Goal: Task Accomplishment & Management: Complete application form

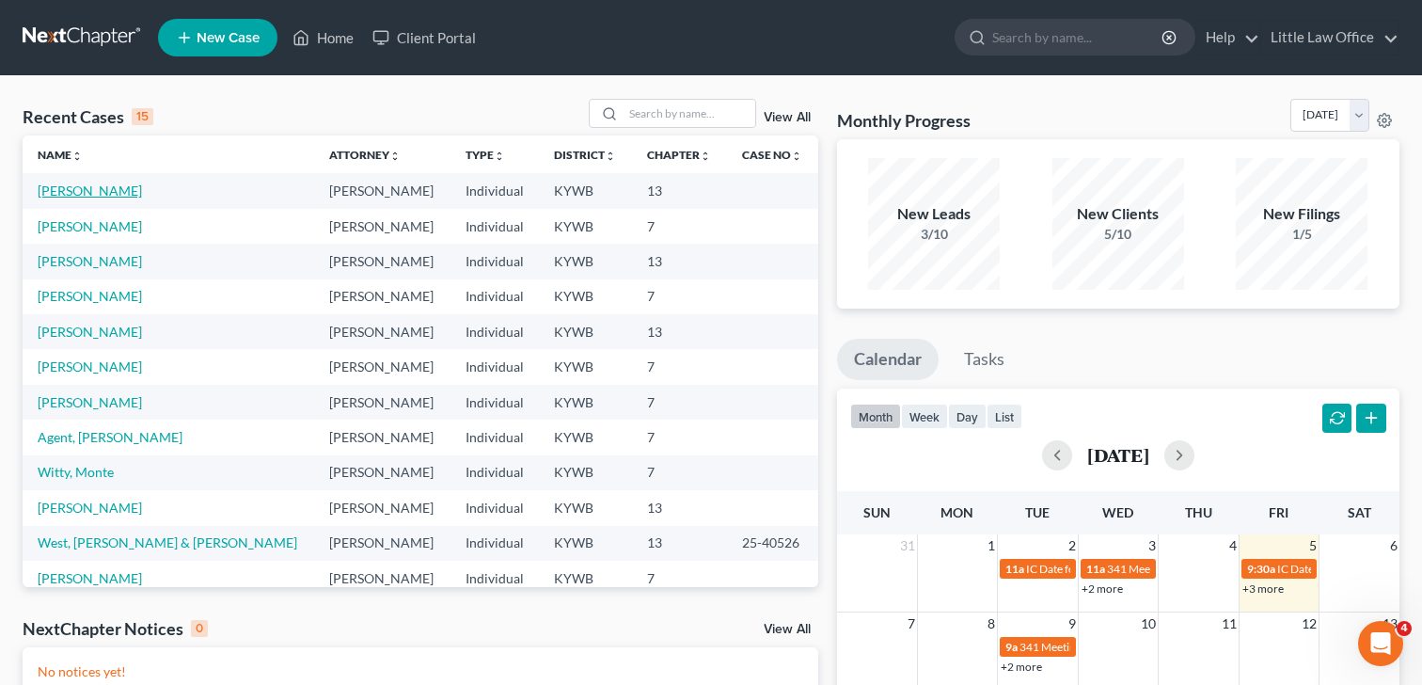
click at [85, 187] on link "[PERSON_NAME]" at bounding box center [90, 190] width 104 height 16
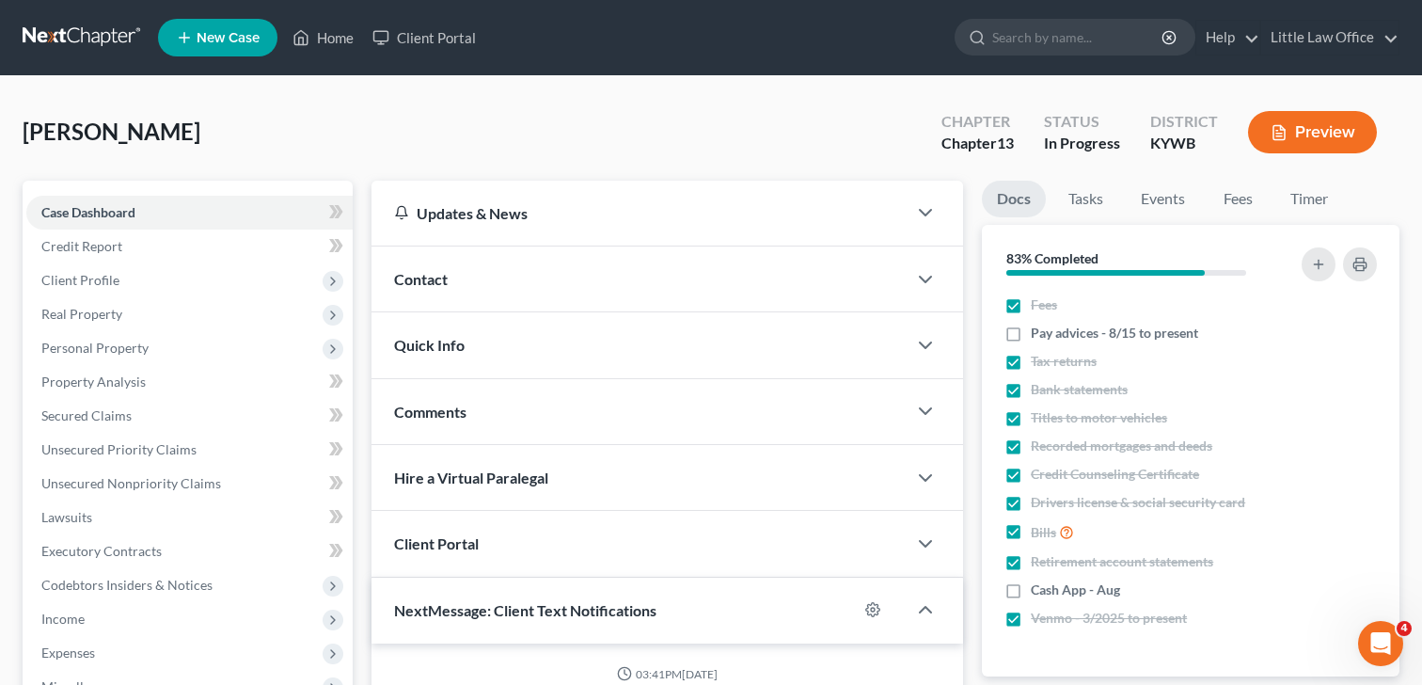
scroll to position [305, 0]
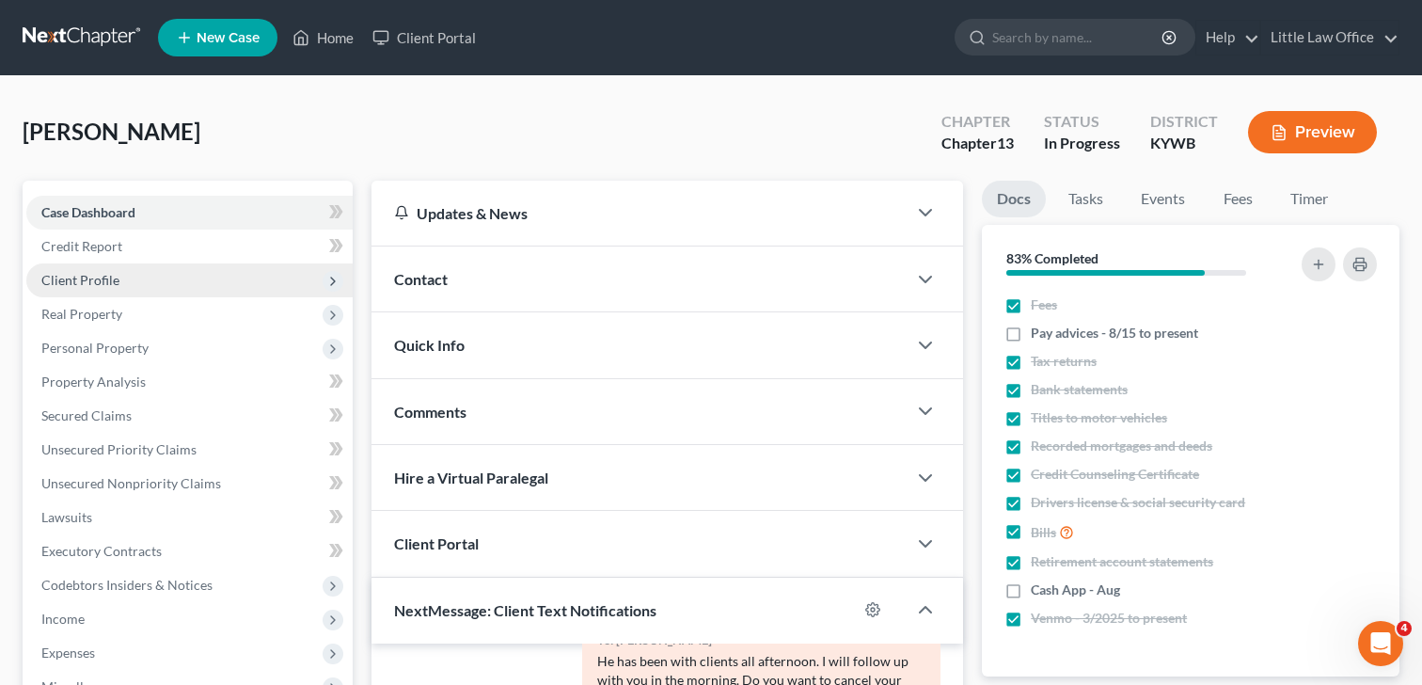
click at [133, 285] on span "Client Profile" at bounding box center [189, 280] width 326 height 34
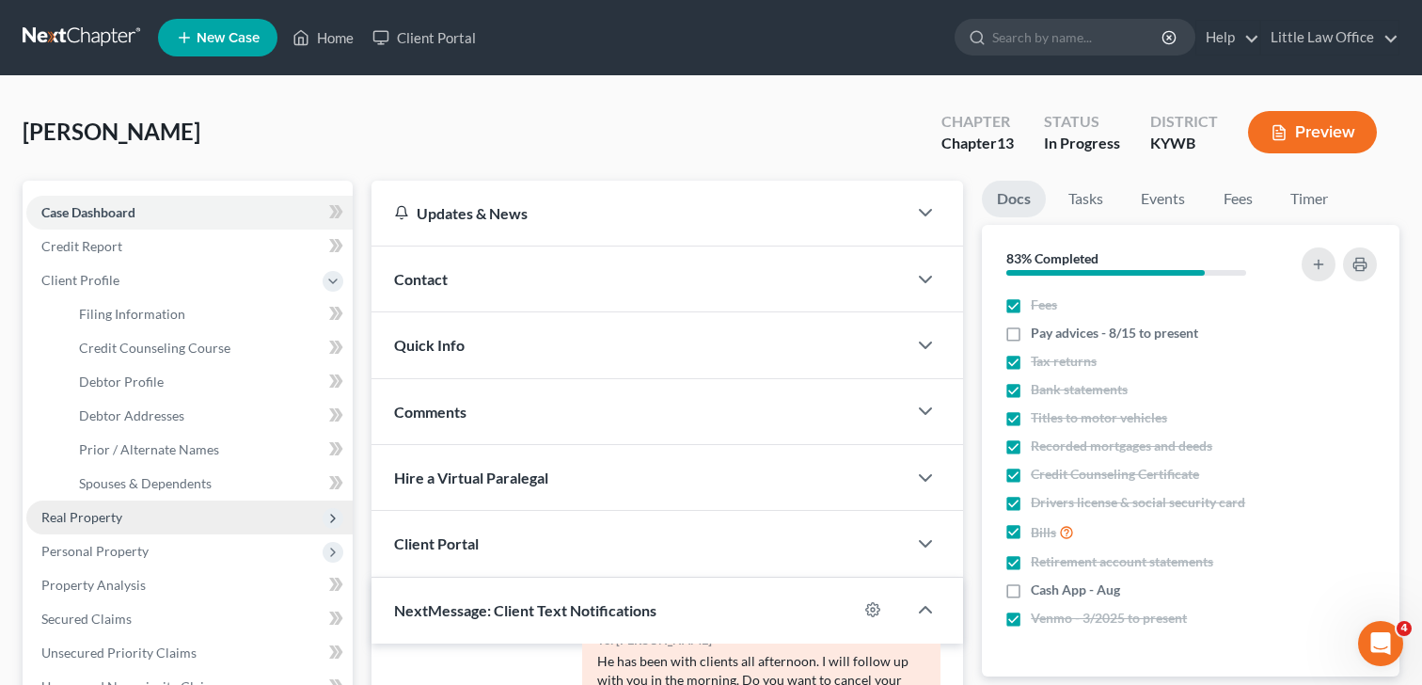
click at [80, 512] on span "Real Property" at bounding box center [81, 517] width 81 height 16
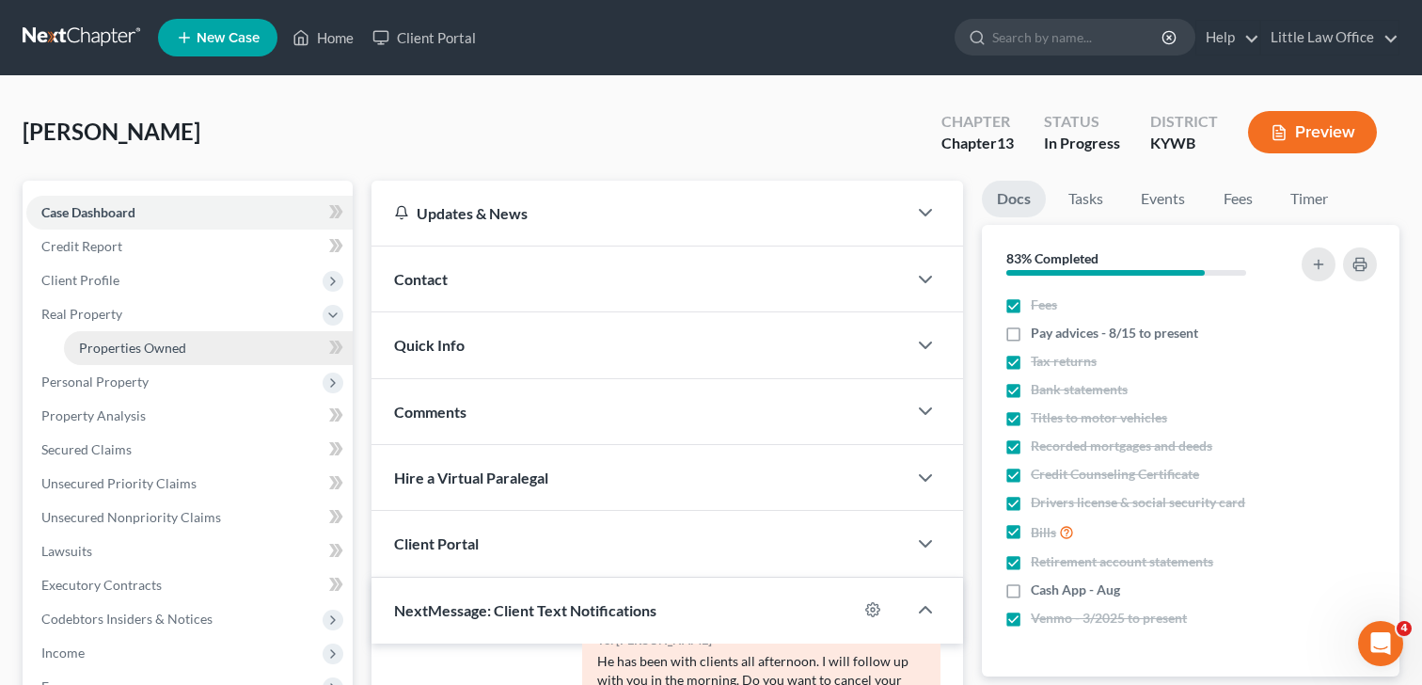
click at [120, 354] on span "Properties Owned" at bounding box center [132, 347] width 107 height 16
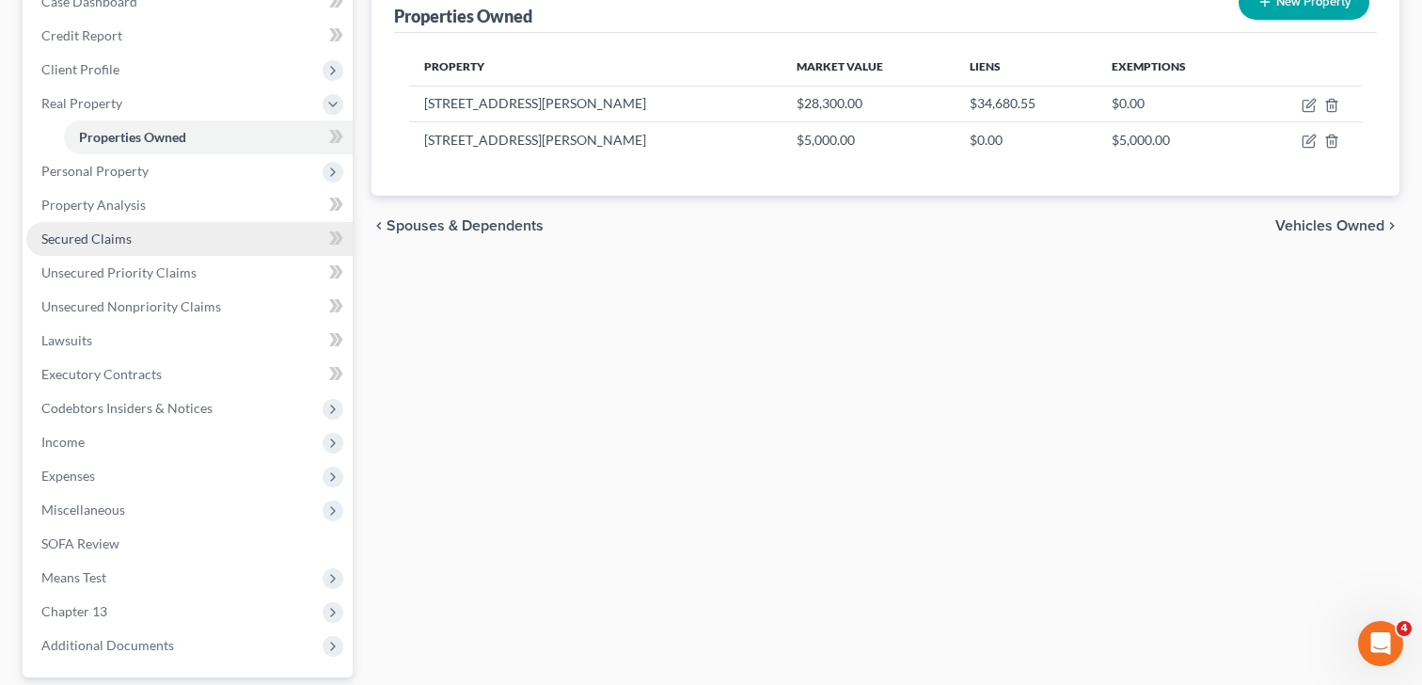
scroll to position [213, 0]
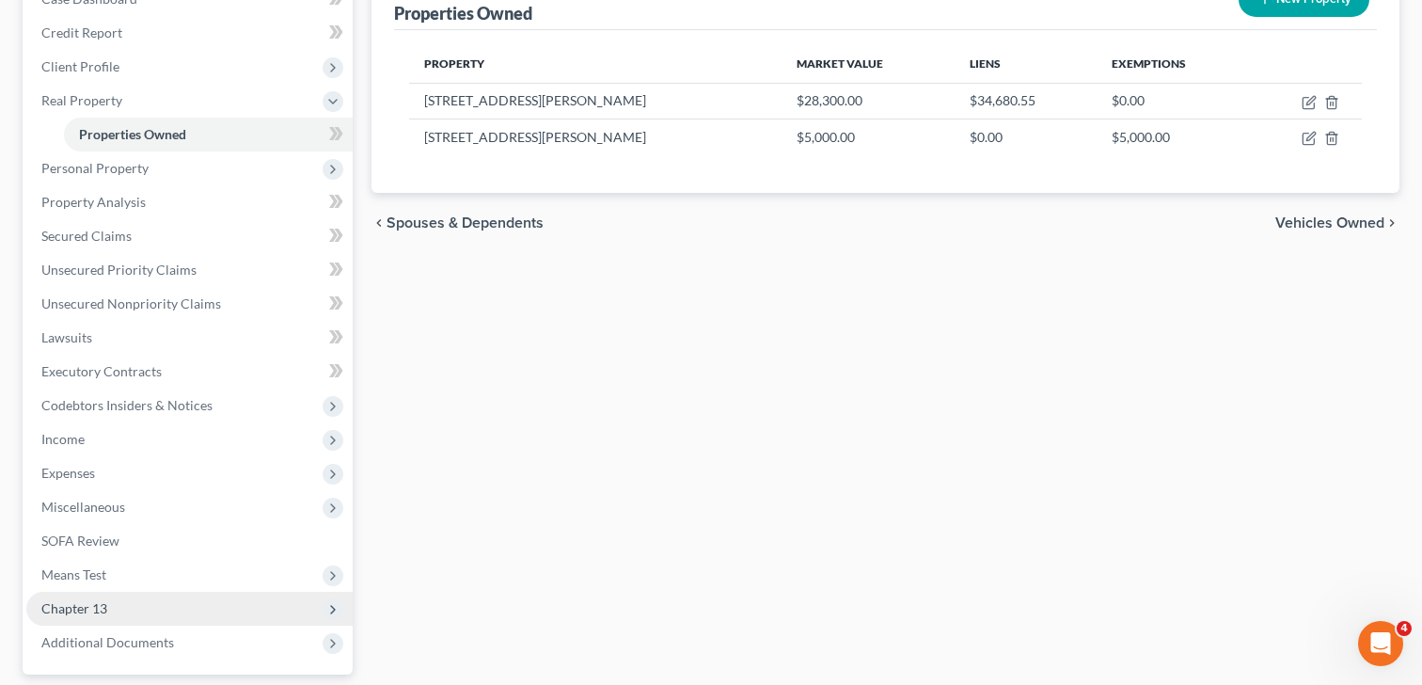
click at [65, 605] on span "Chapter 13" at bounding box center [74, 608] width 66 height 16
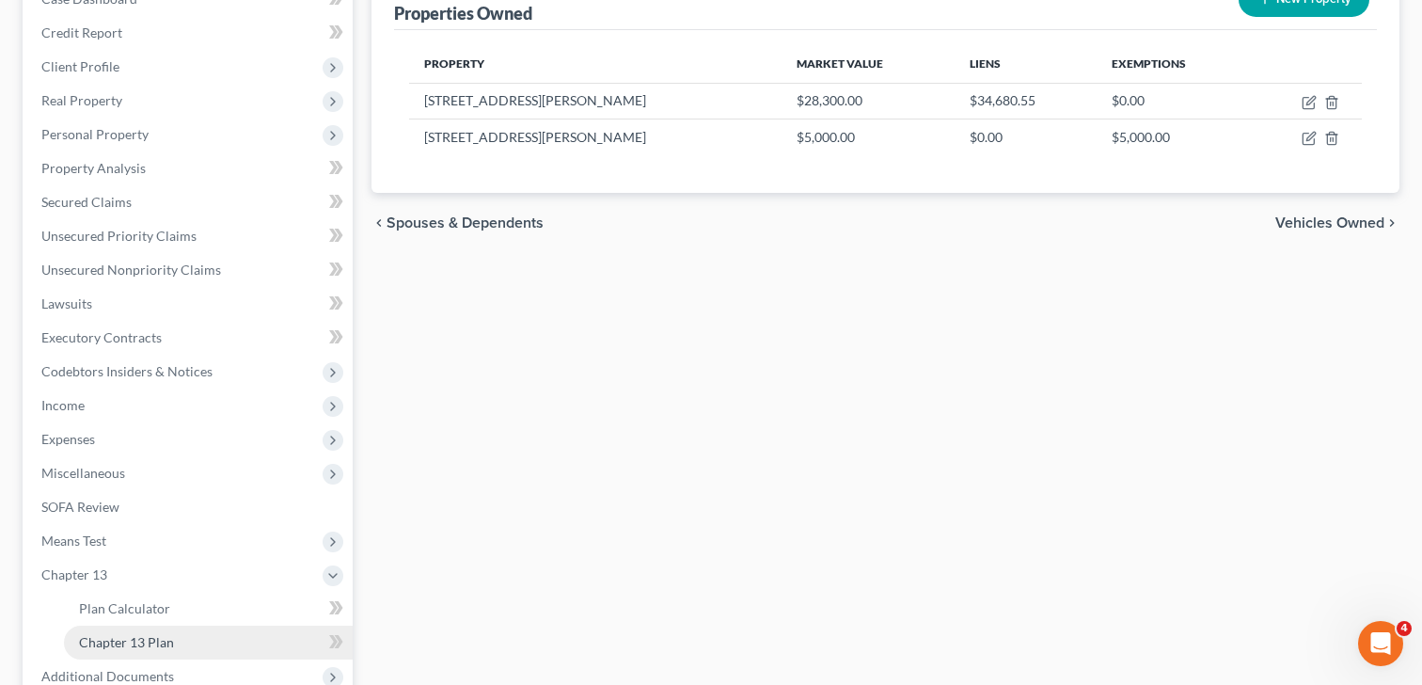
click at [123, 638] on span "Chapter 13 Plan" at bounding box center [126, 642] width 95 height 16
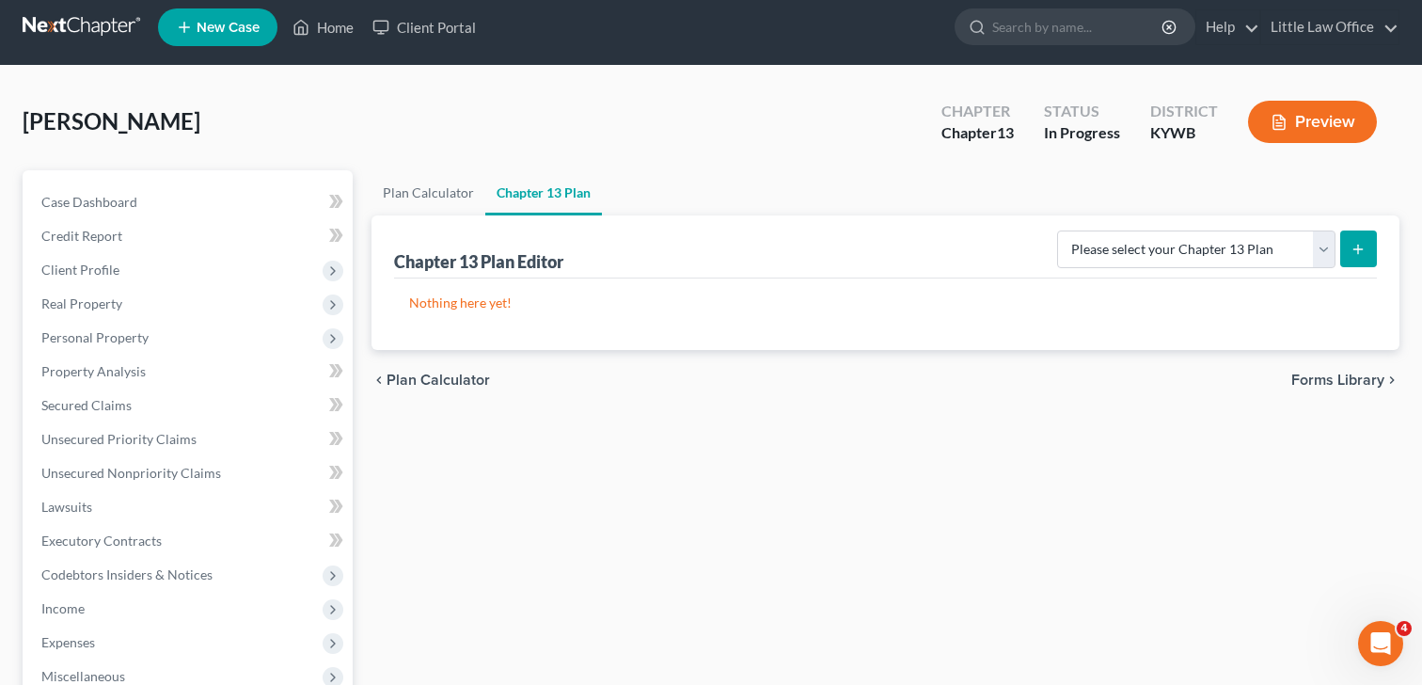
scroll to position [16, 0]
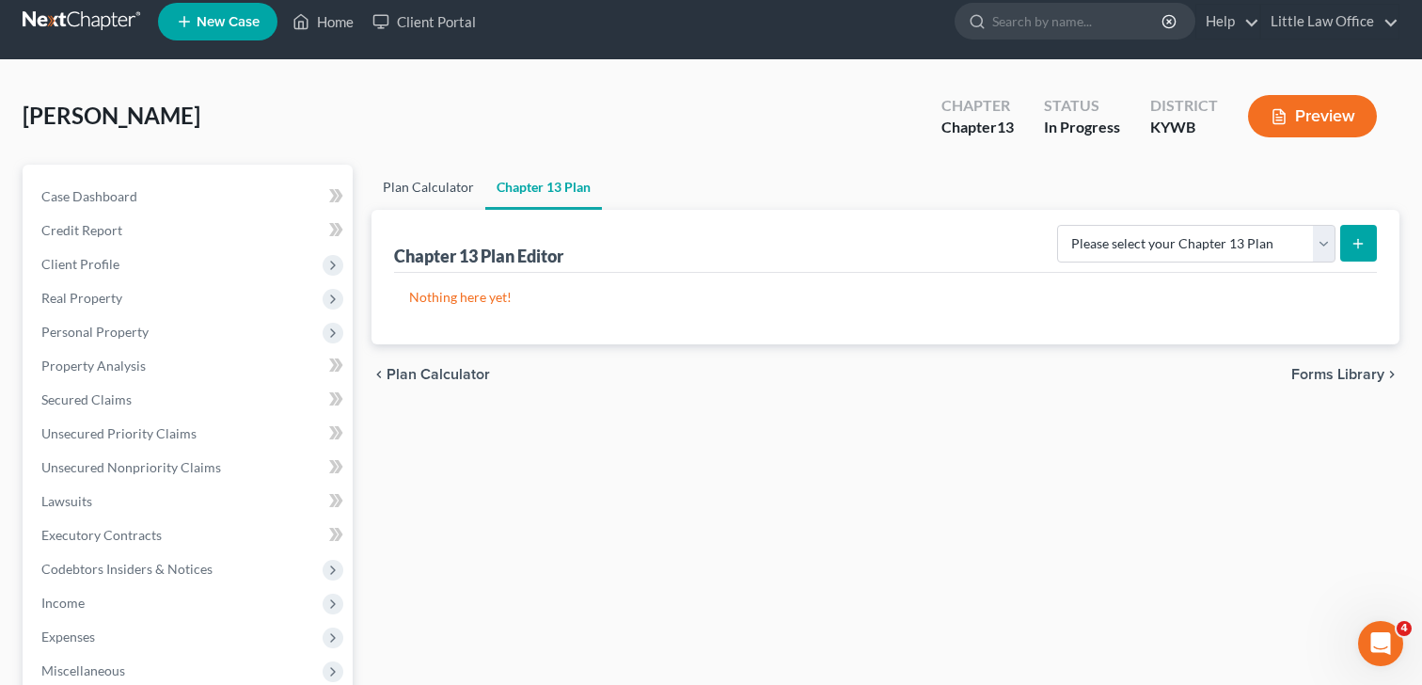
click at [443, 187] on link "Plan Calculator" at bounding box center [428, 187] width 114 height 45
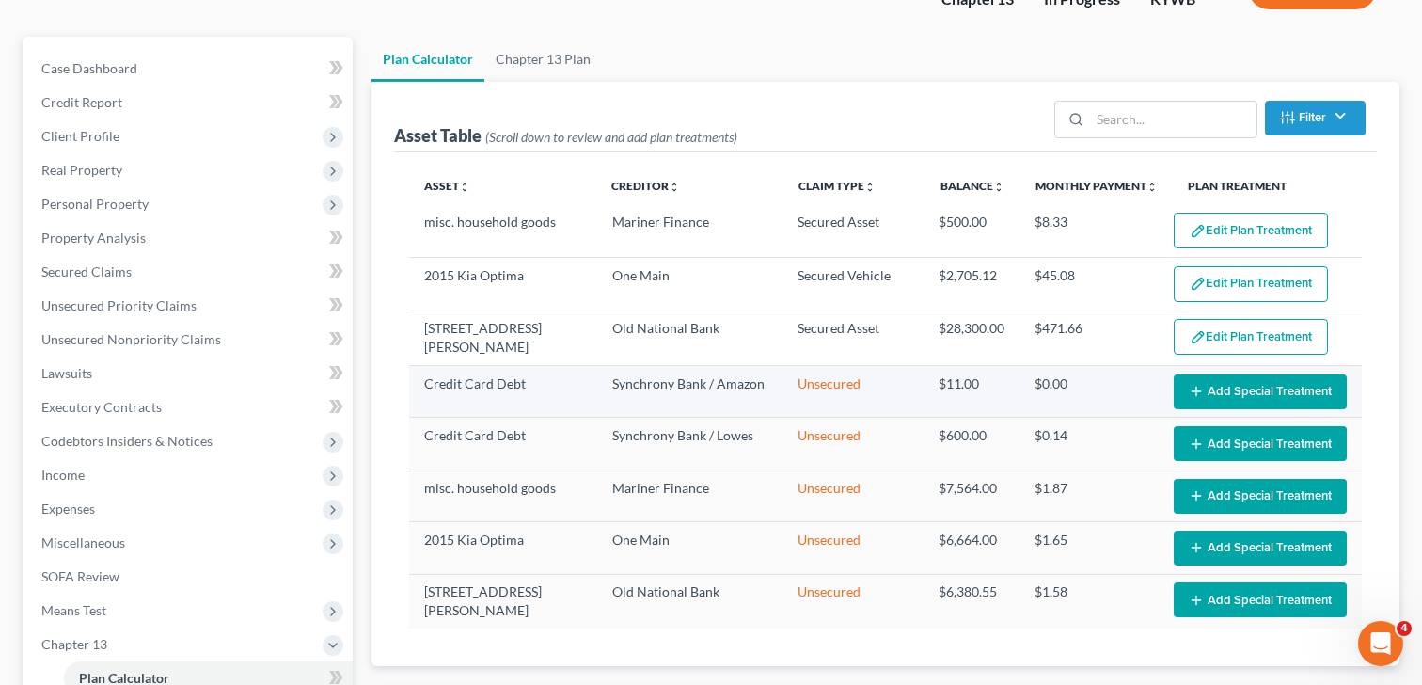
scroll to position [145, 0]
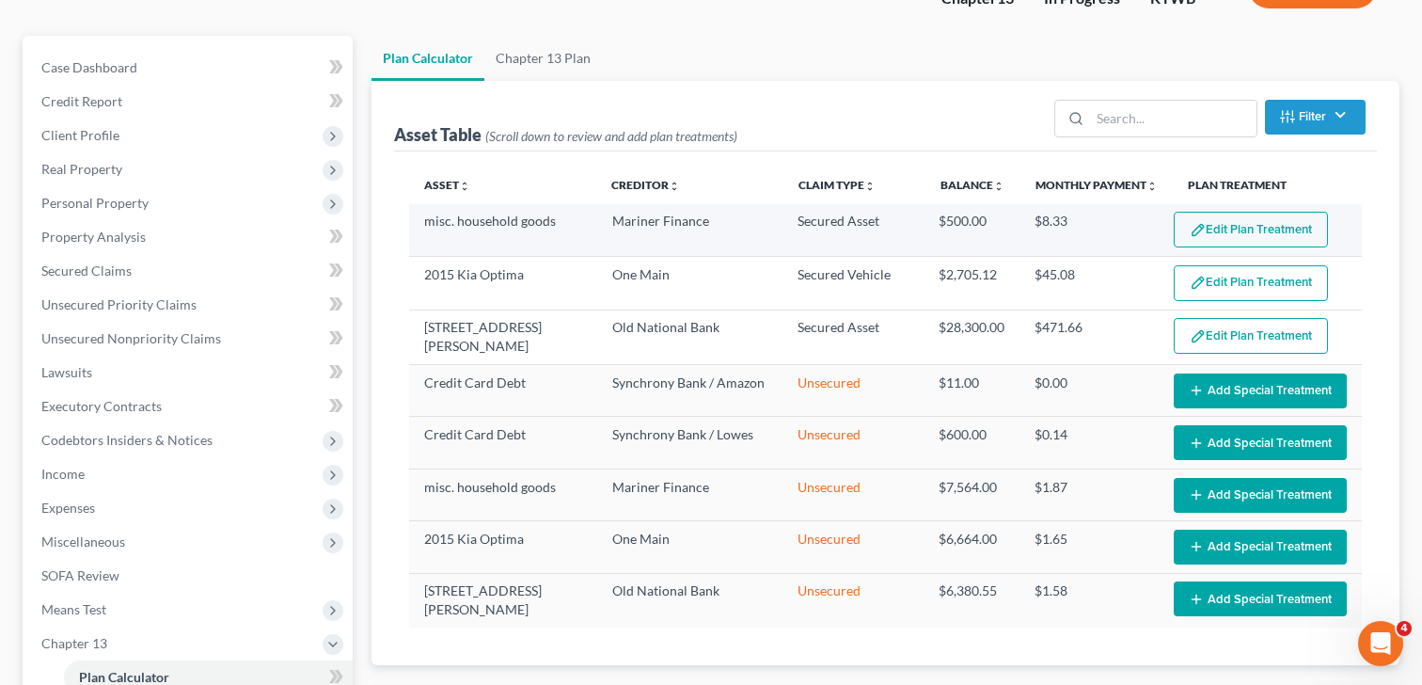
select select "59"
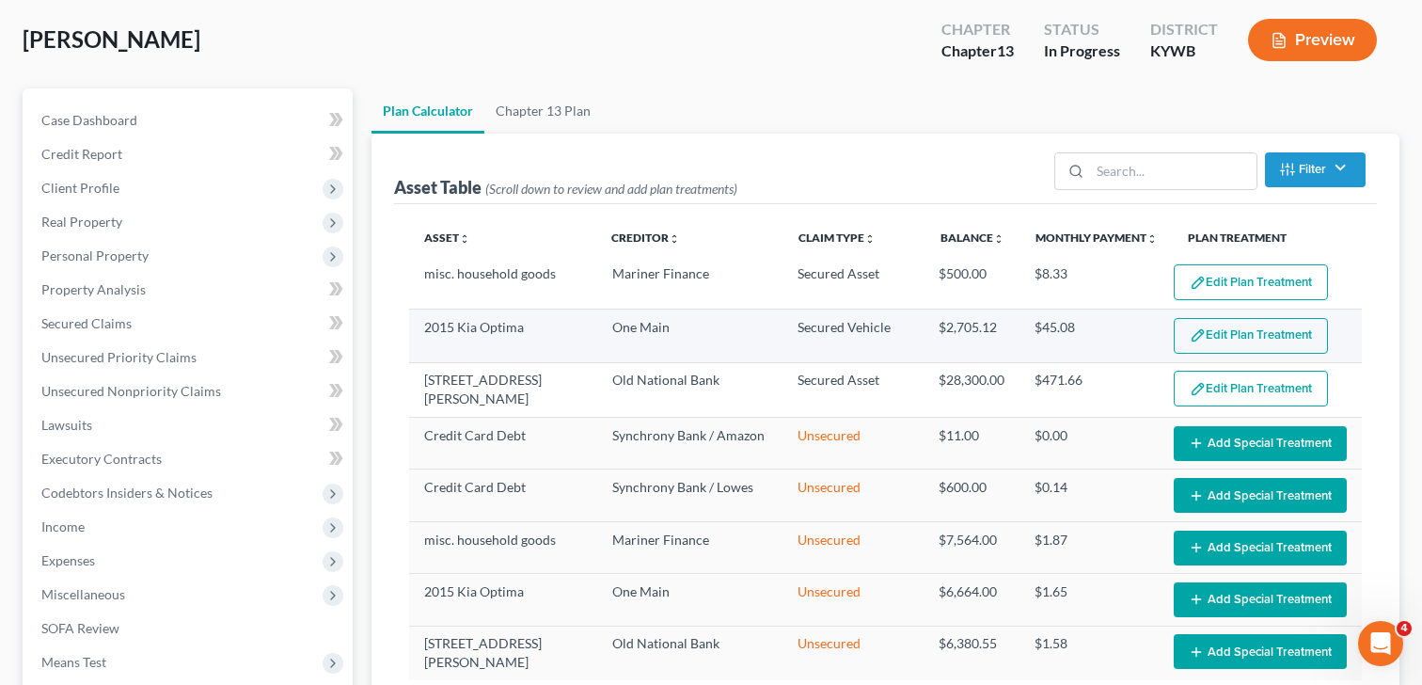
scroll to position [89, 0]
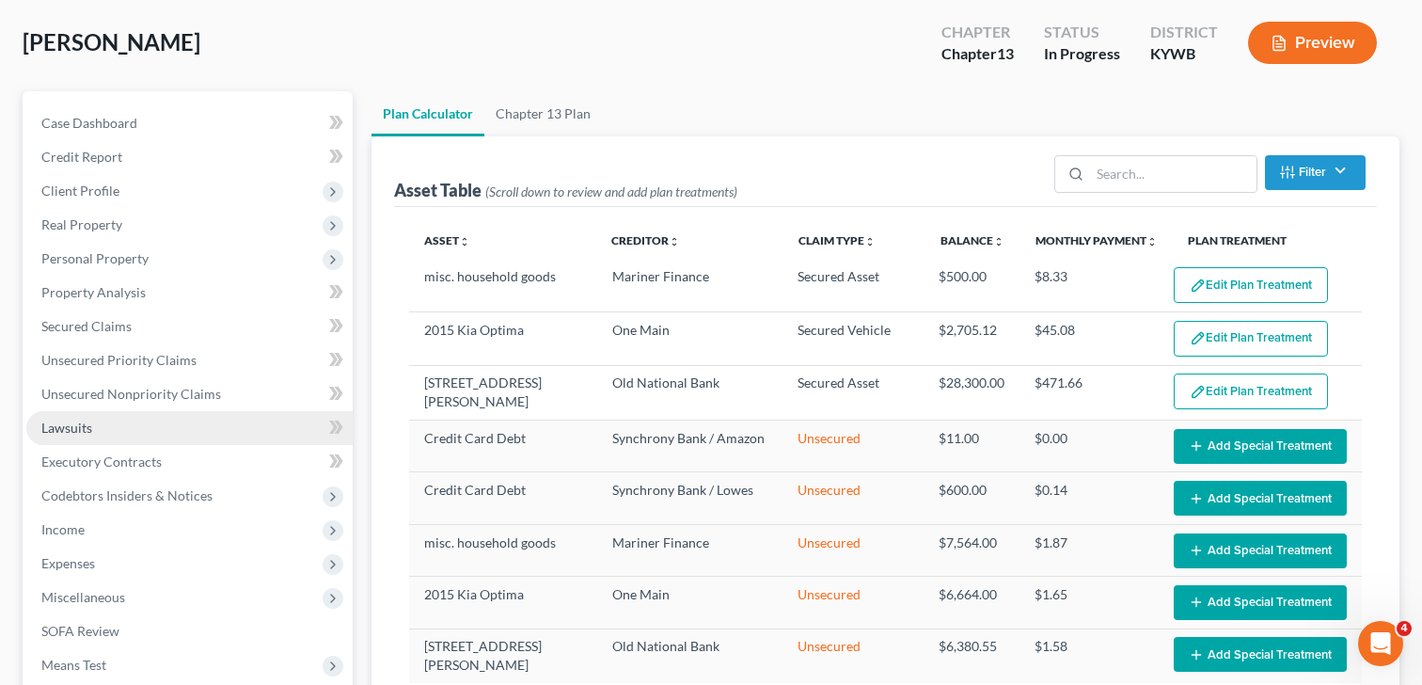
click at [115, 440] on link "Lawsuits" at bounding box center [189, 428] width 326 height 34
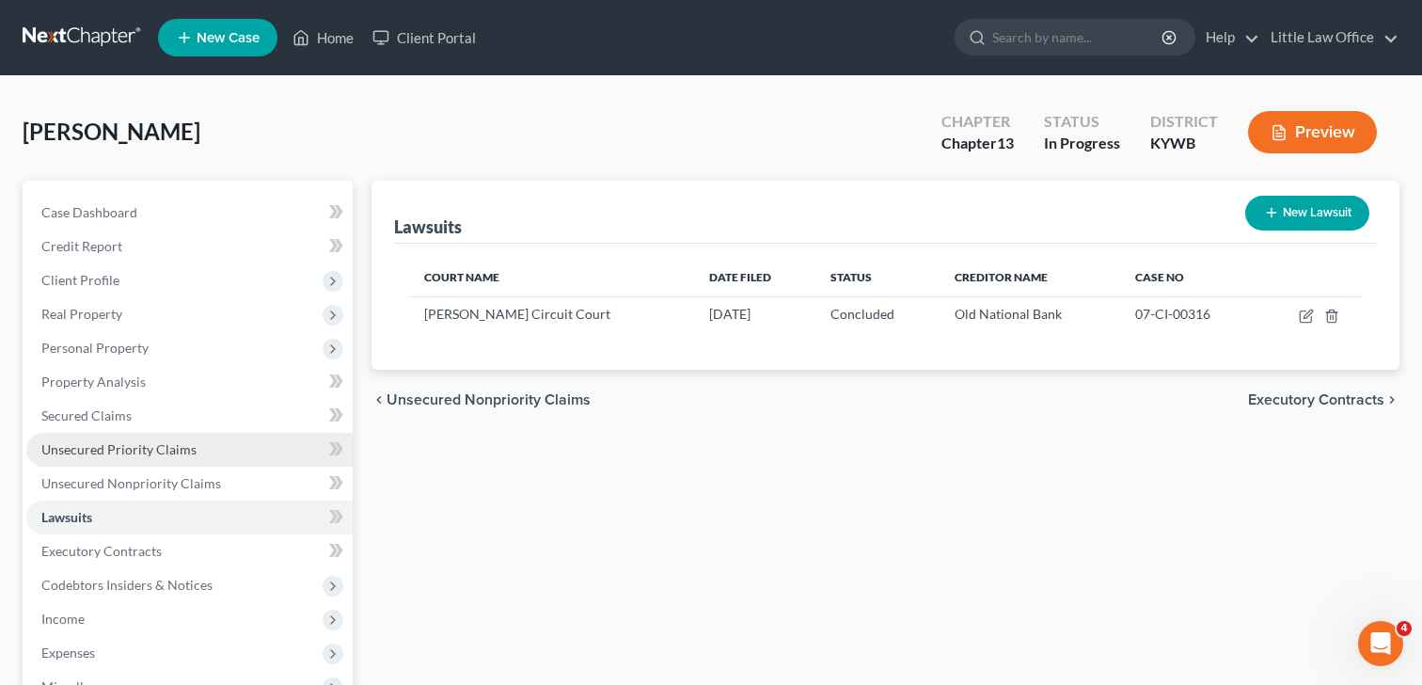
scroll to position [1, 0]
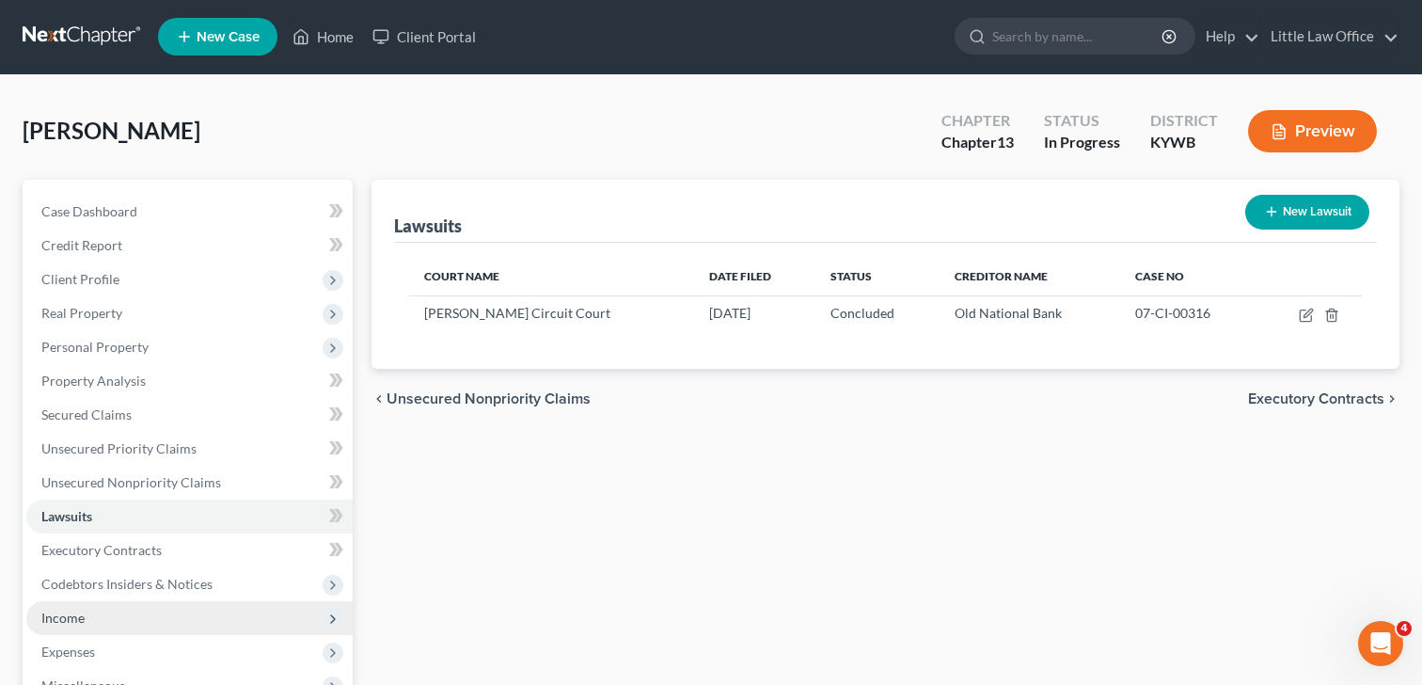
click at [73, 617] on span "Income" at bounding box center [62, 617] width 43 height 16
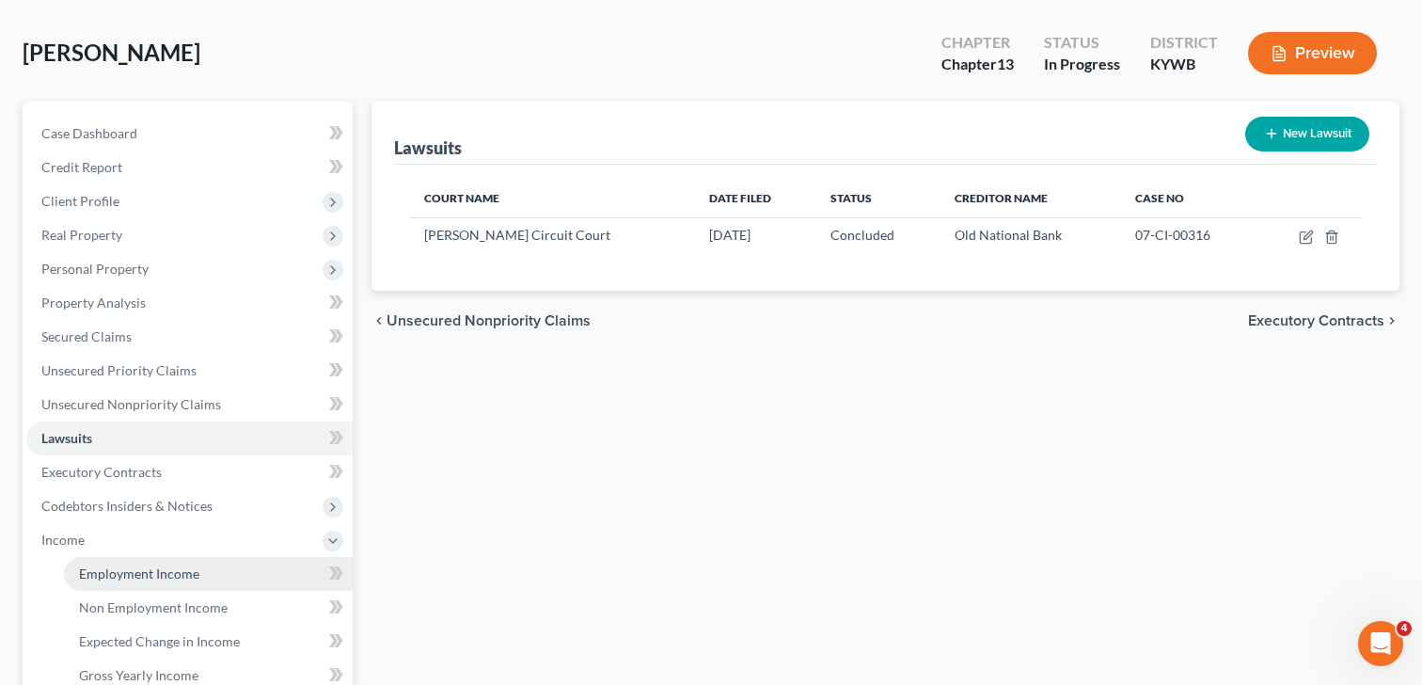
click at [164, 577] on span "Employment Income" at bounding box center [139, 573] width 120 height 16
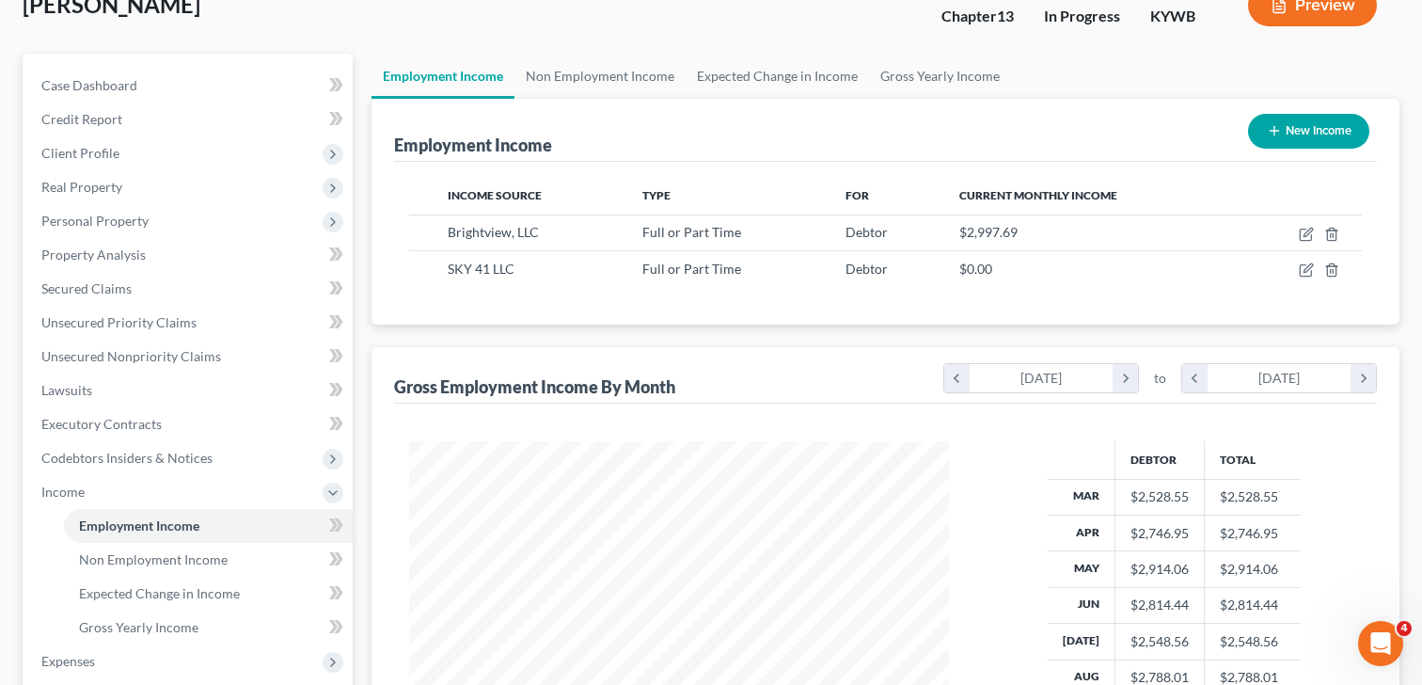
scroll to position [101, 0]
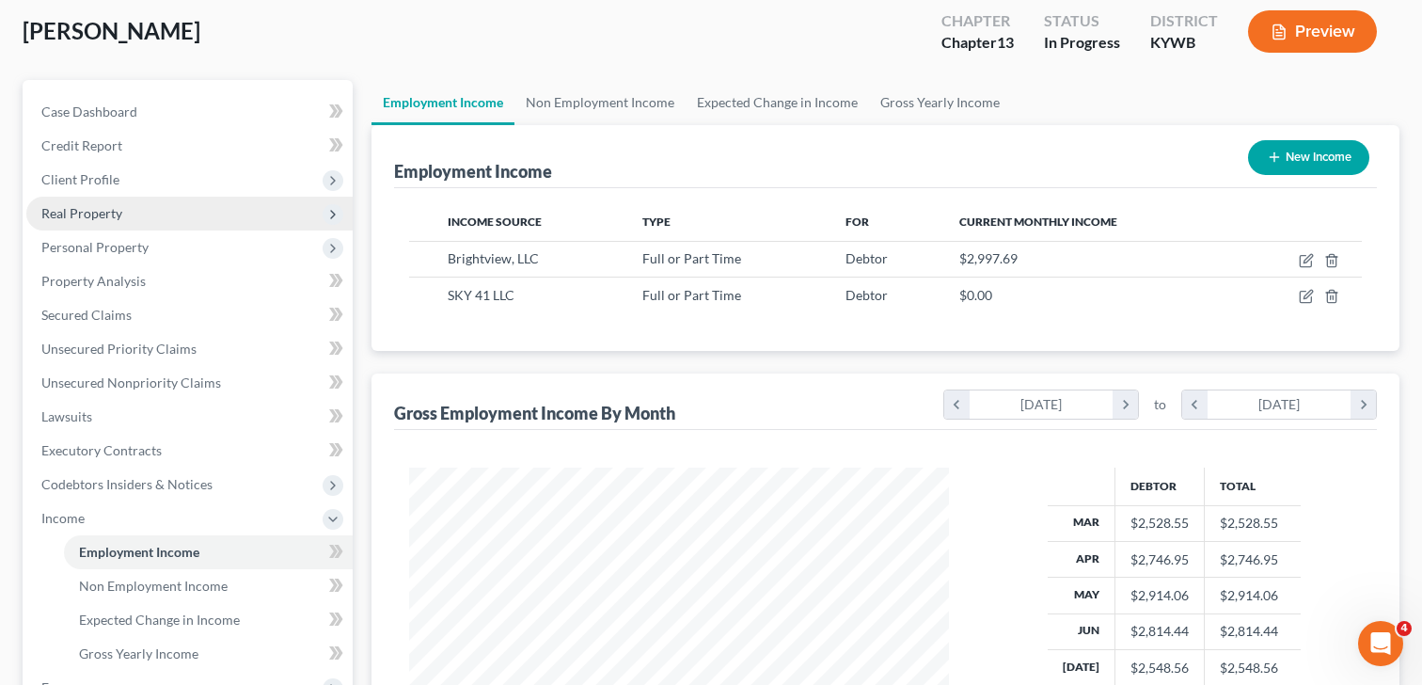
click at [93, 213] on span "Real Property" at bounding box center [81, 213] width 81 height 16
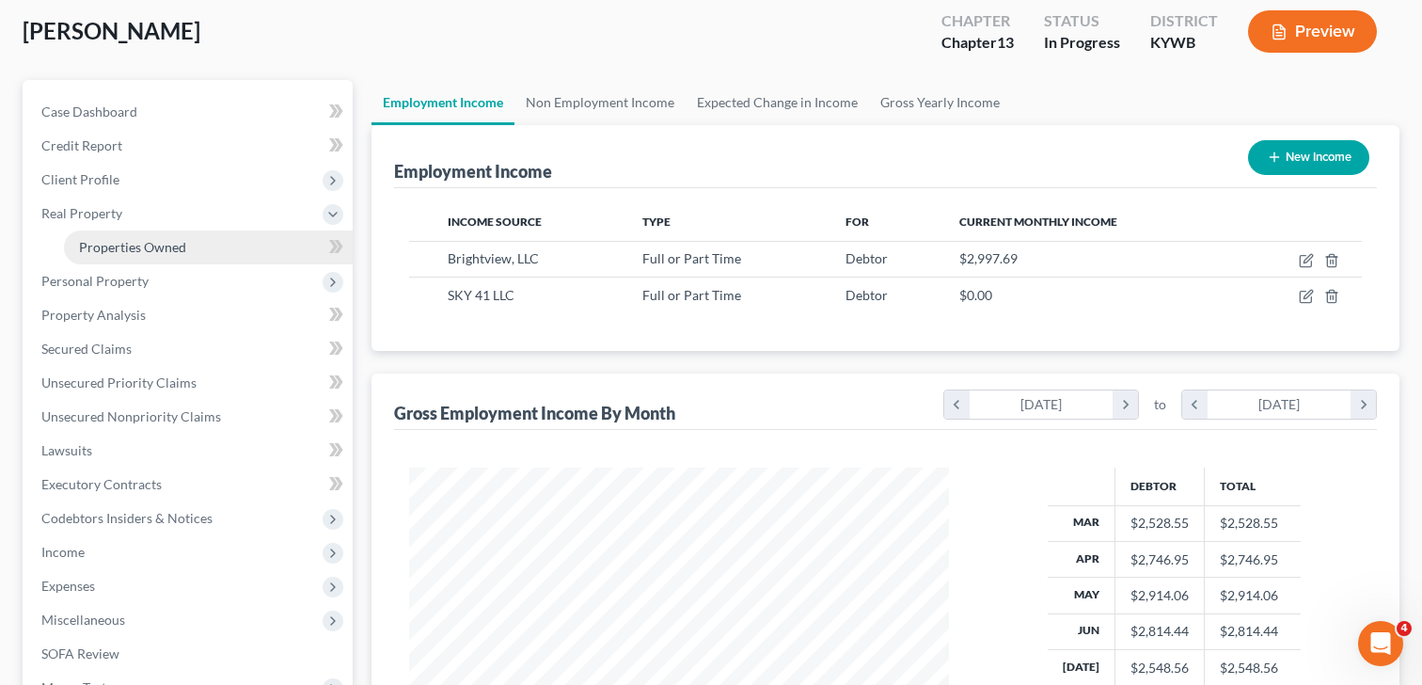
click at [111, 246] on span "Properties Owned" at bounding box center [132, 247] width 107 height 16
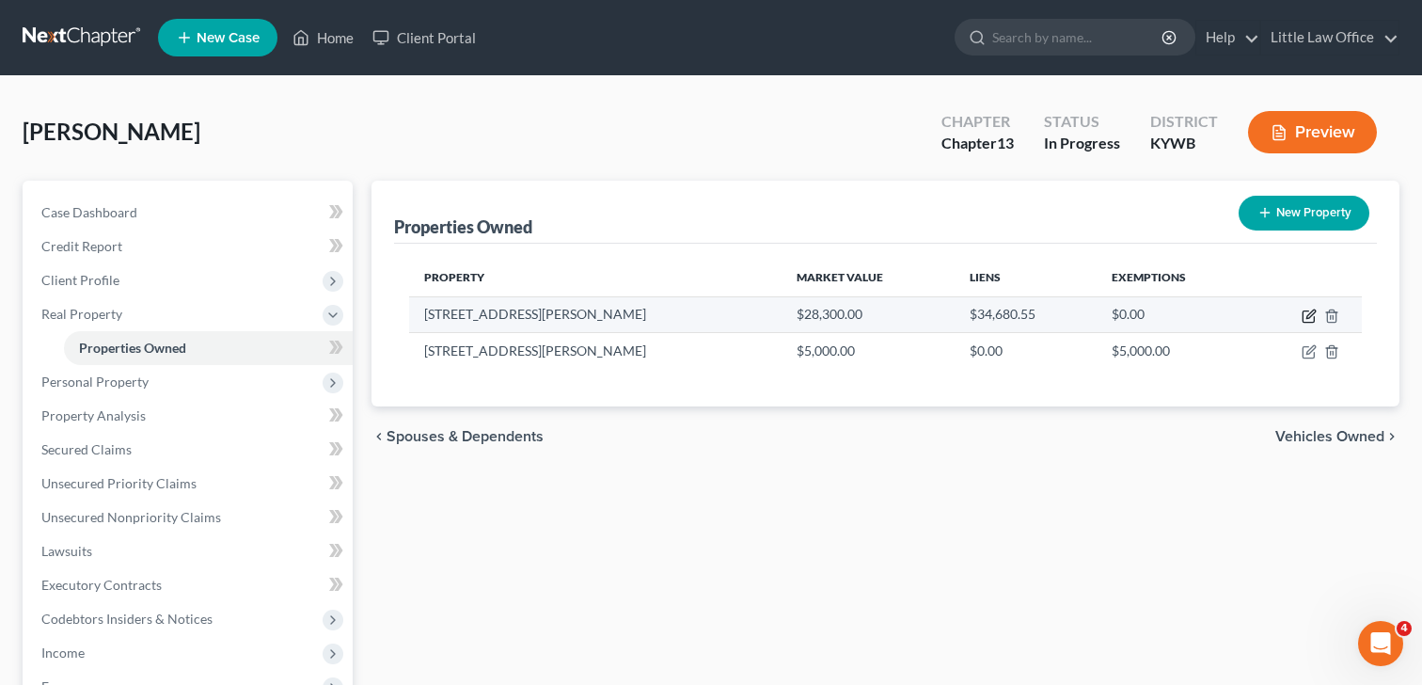
click at [1309, 314] on icon "button" at bounding box center [1310, 313] width 8 height 8
select select "18"
select select "0"
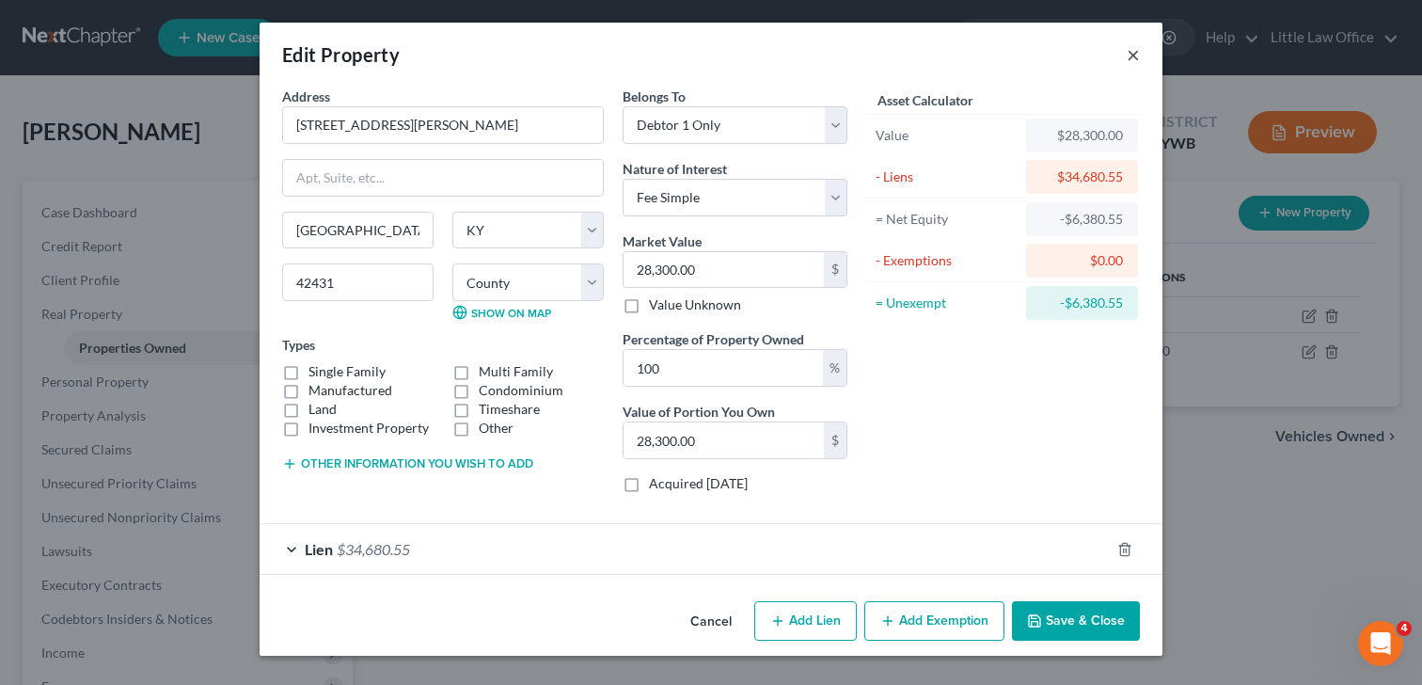
click at [1138, 55] on button "×" at bounding box center [1132, 54] width 13 height 23
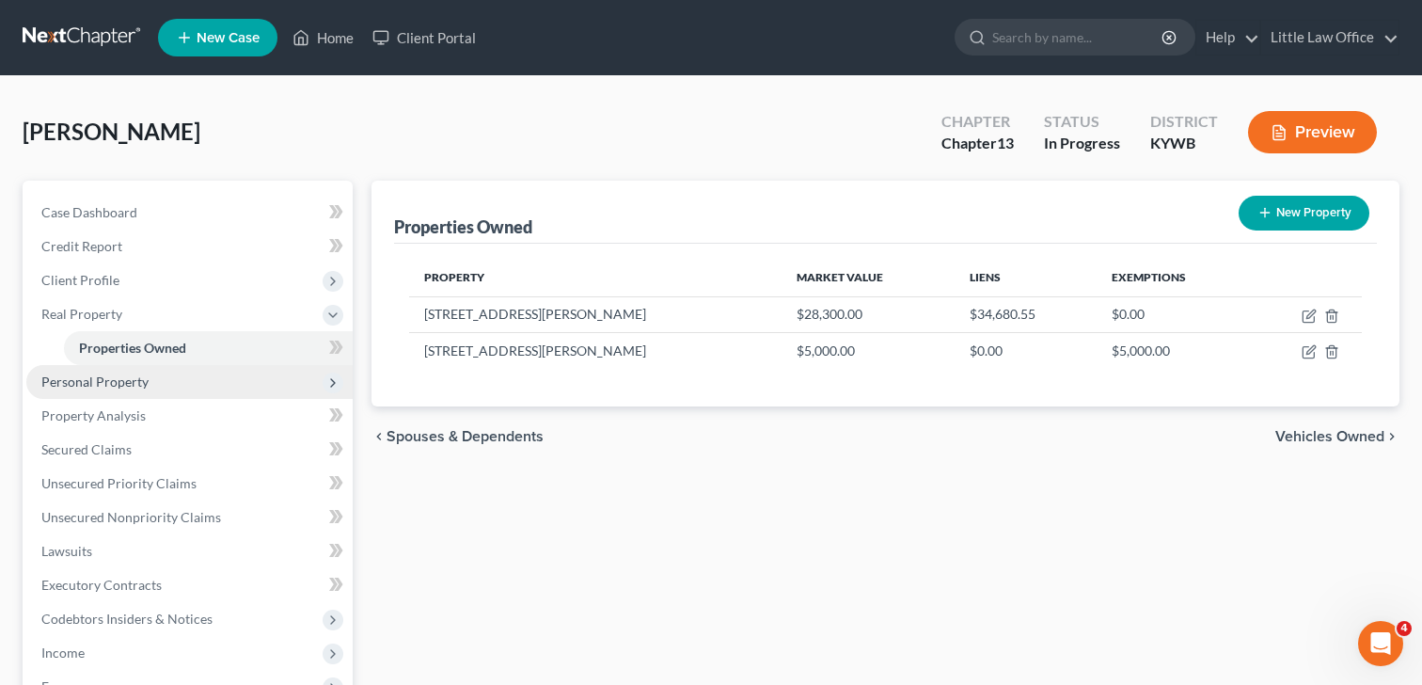
click at [121, 384] on span "Personal Property" at bounding box center [94, 381] width 107 height 16
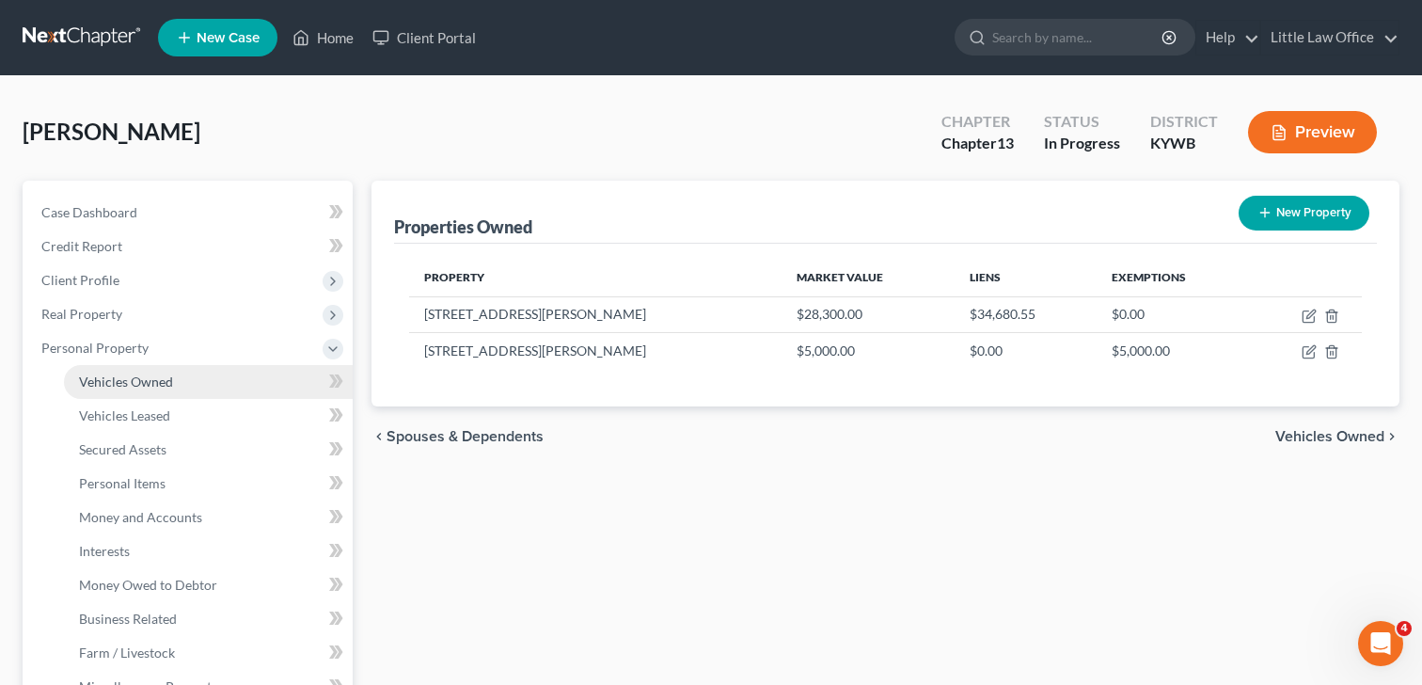
drag, startPoint x: 209, startPoint y: 378, endPoint x: 218, endPoint y: 376, distance: 9.6
click at [209, 378] on link "Vehicles Owned" at bounding box center [208, 382] width 289 height 34
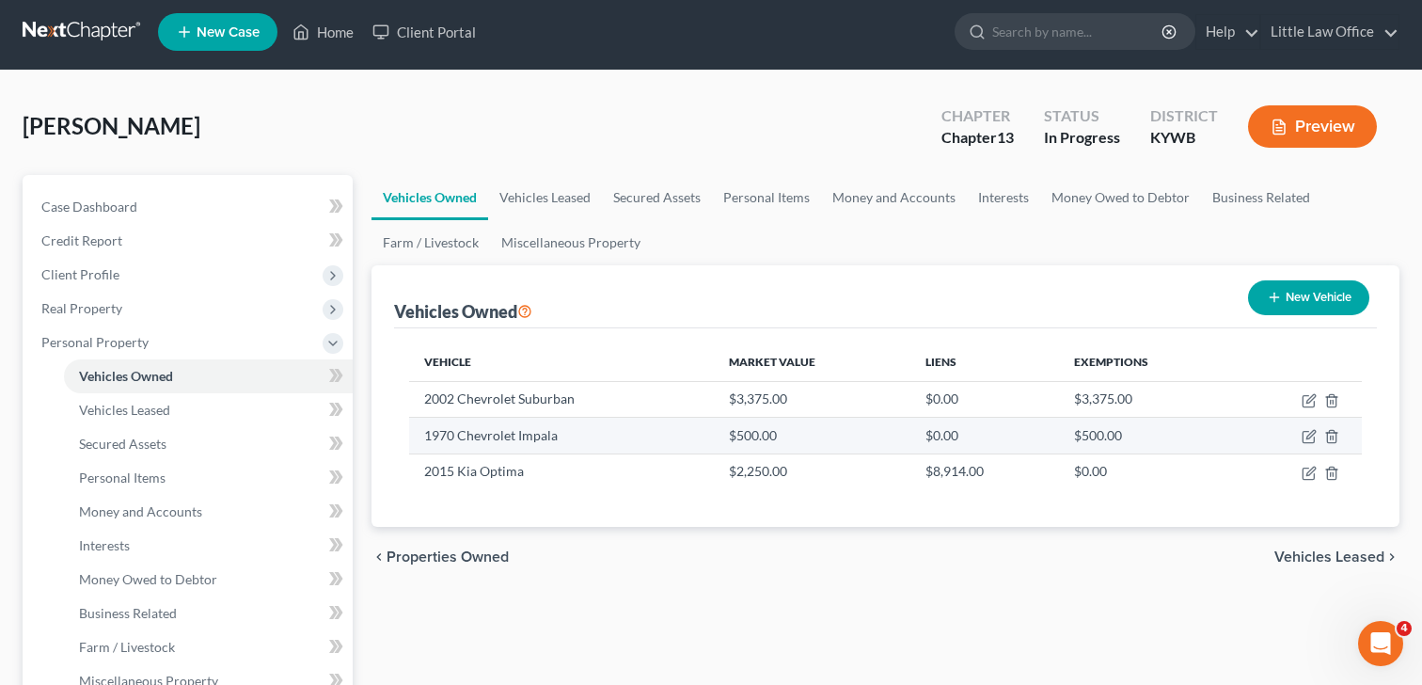
scroll to position [7, 0]
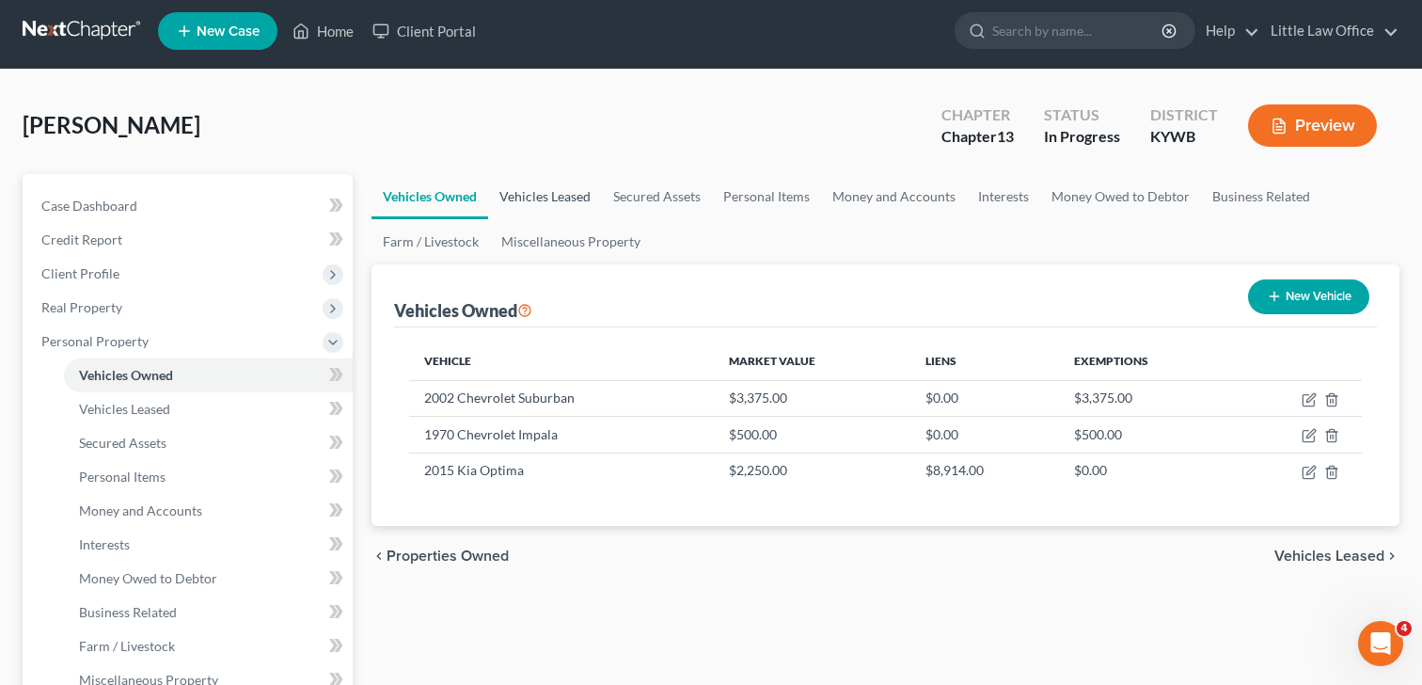
click at [531, 188] on link "Vehicles Leased" at bounding box center [545, 196] width 114 height 45
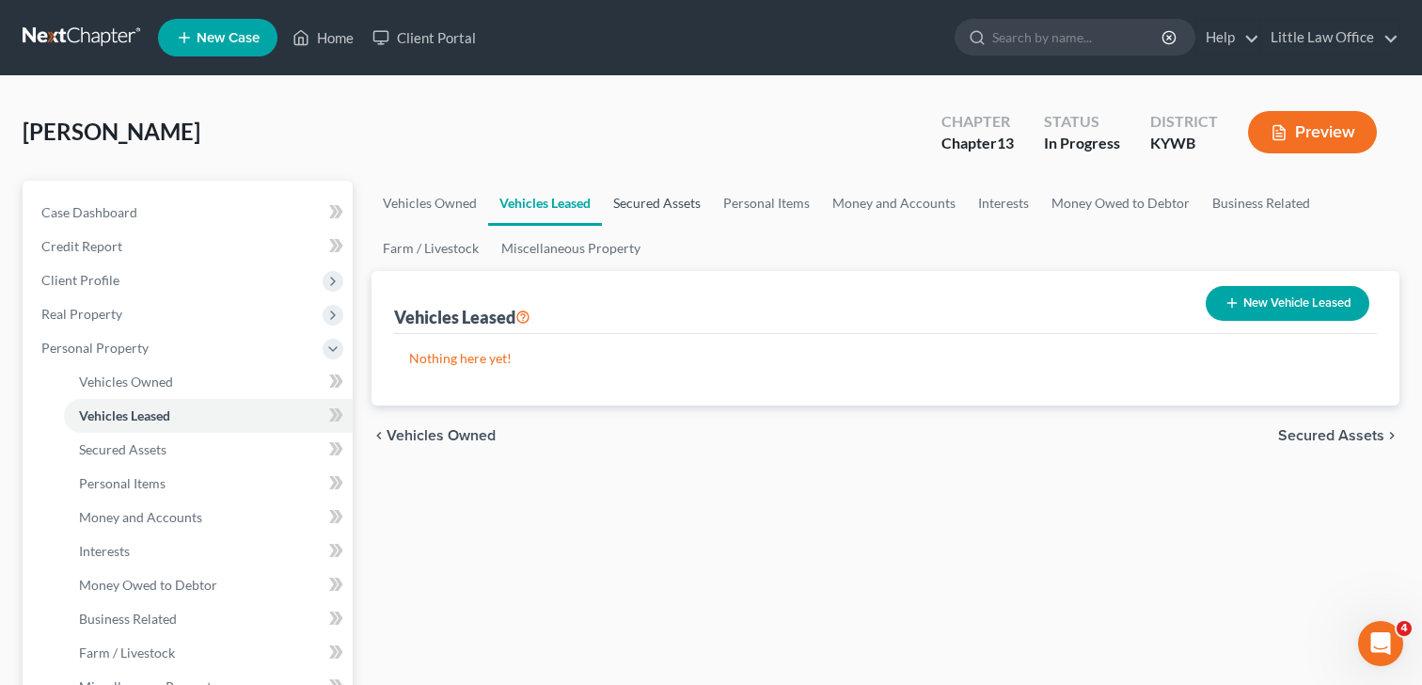
drag, startPoint x: 664, startPoint y: 201, endPoint x: 709, endPoint y: 200, distance: 45.1
click at [664, 201] on link "Secured Assets" at bounding box center [657, 203] width 110 height 45
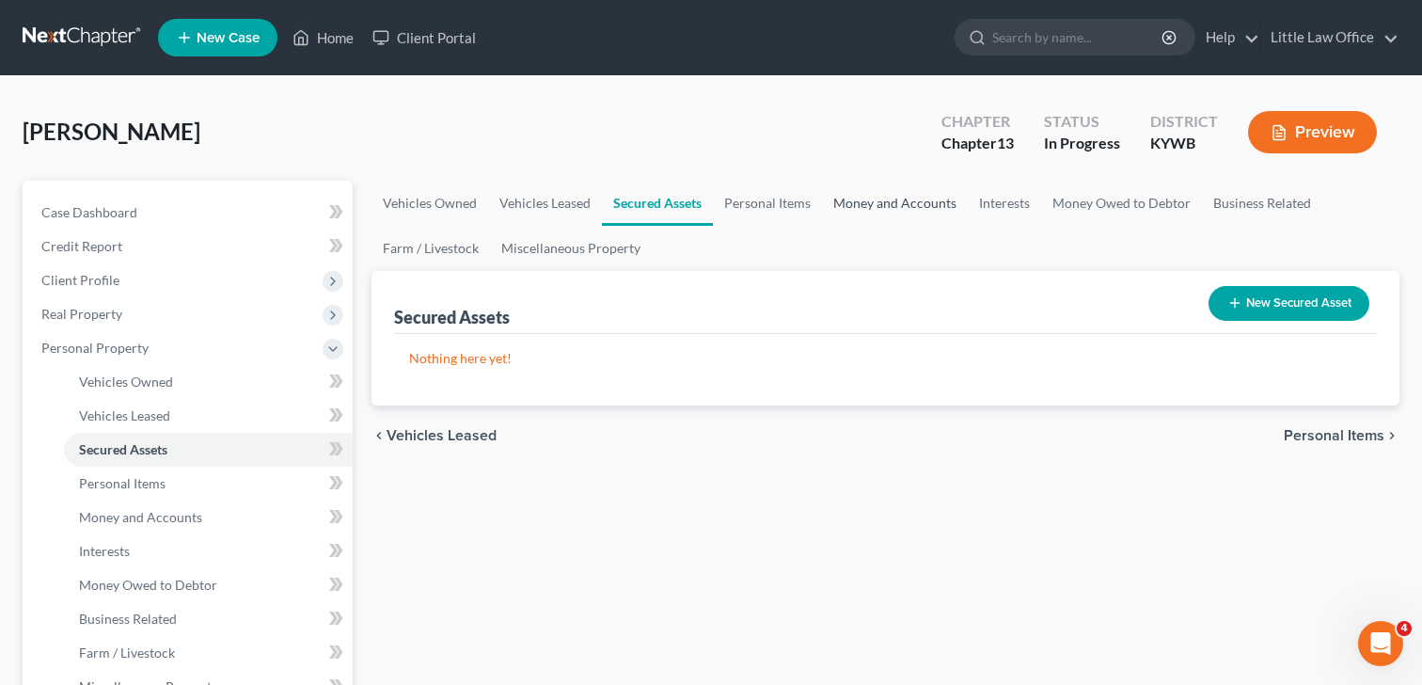
click at [862, 199] on link "Money and Accounts" at bounding box center [895, 203] width 146 height 45
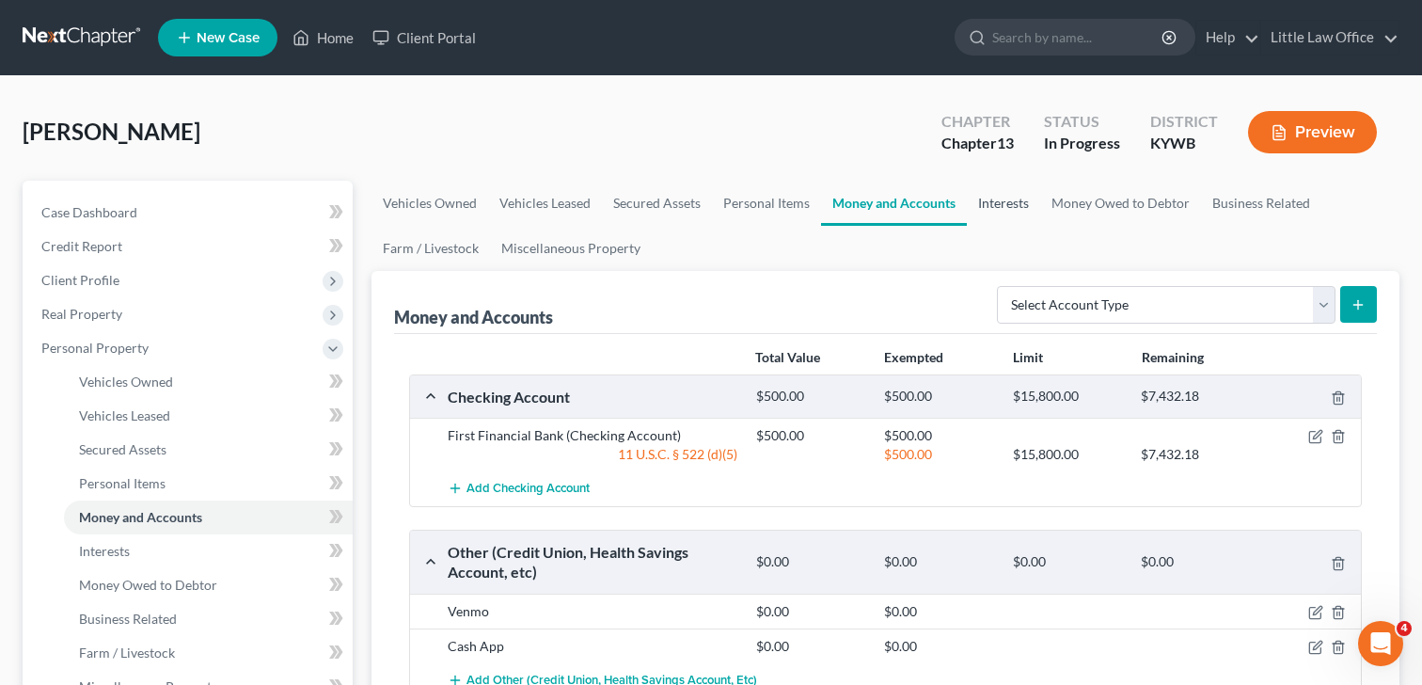
click at [993, 202] on link "Interests" at bounding box center [1003, 203] width 73 height 45
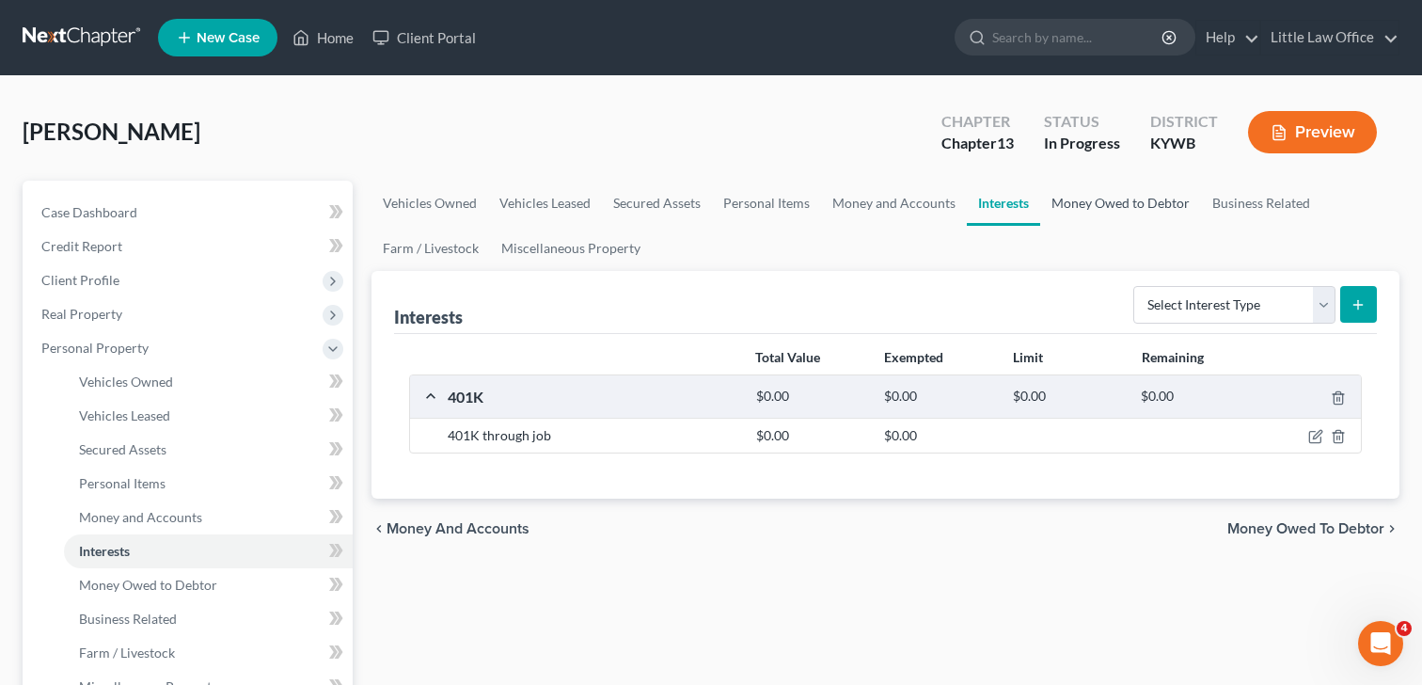
drag, startPoint x: 1131, startPoint y: 202, endPoint x: 1155, endPoint y: 200, distance: 23.6
click at [1131, 202] on link "Money Owed to Debtor" at bounding box center [1120, 203] width 161 height 45
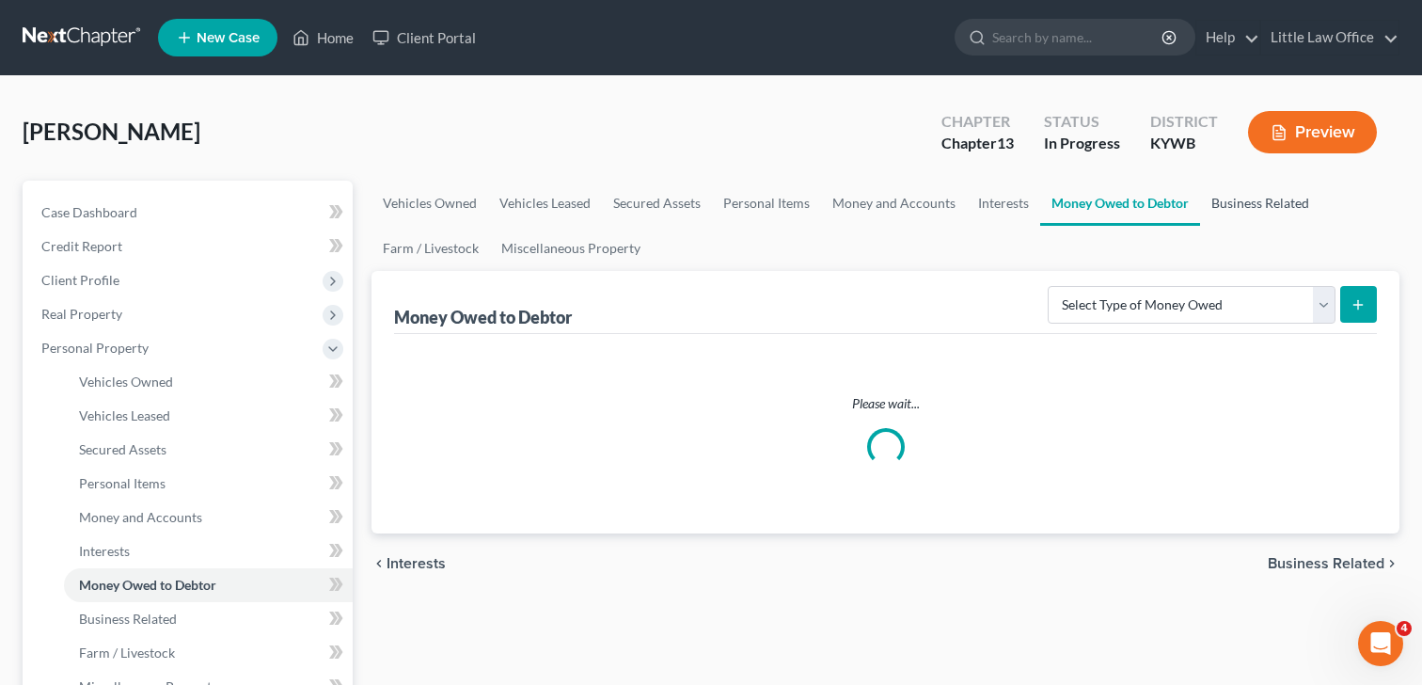
drag, startPoint x: 1259, startPoint y: 198, endPoint x: 1212, endPoint y: 198, distance: 47.0
click at [1259, 198] on link "Business Related" at bounding box center [1260, 203] width 120 height 45
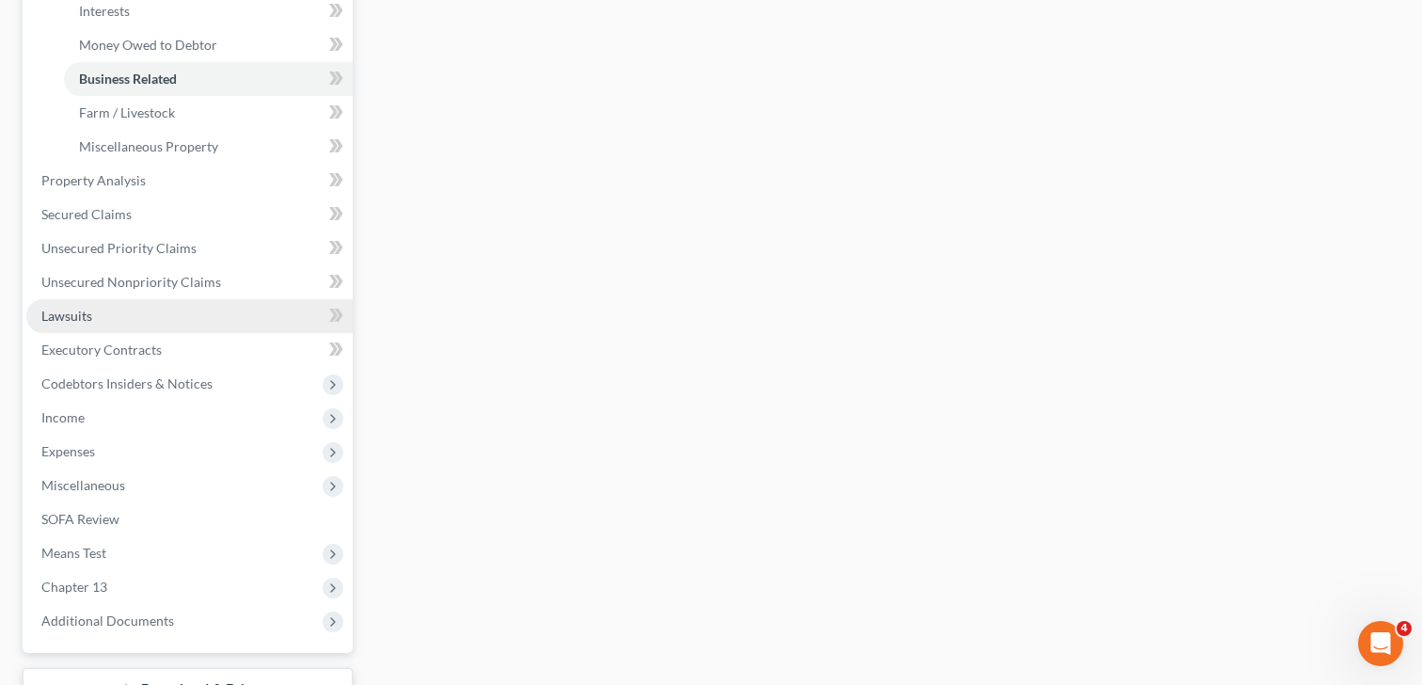
click at [113, 323] on link "Lawsuits" at bounding box center [189, 316] width 326 height 34
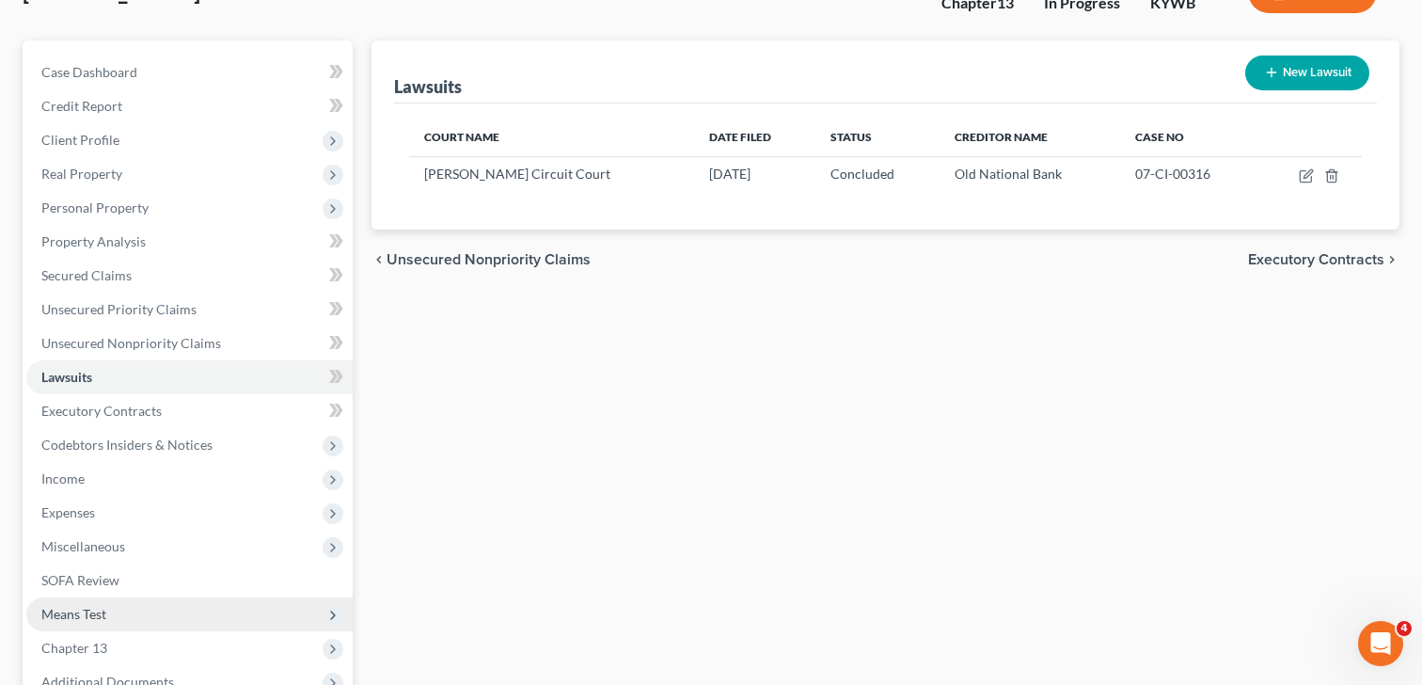
scroll to position [141, 0]
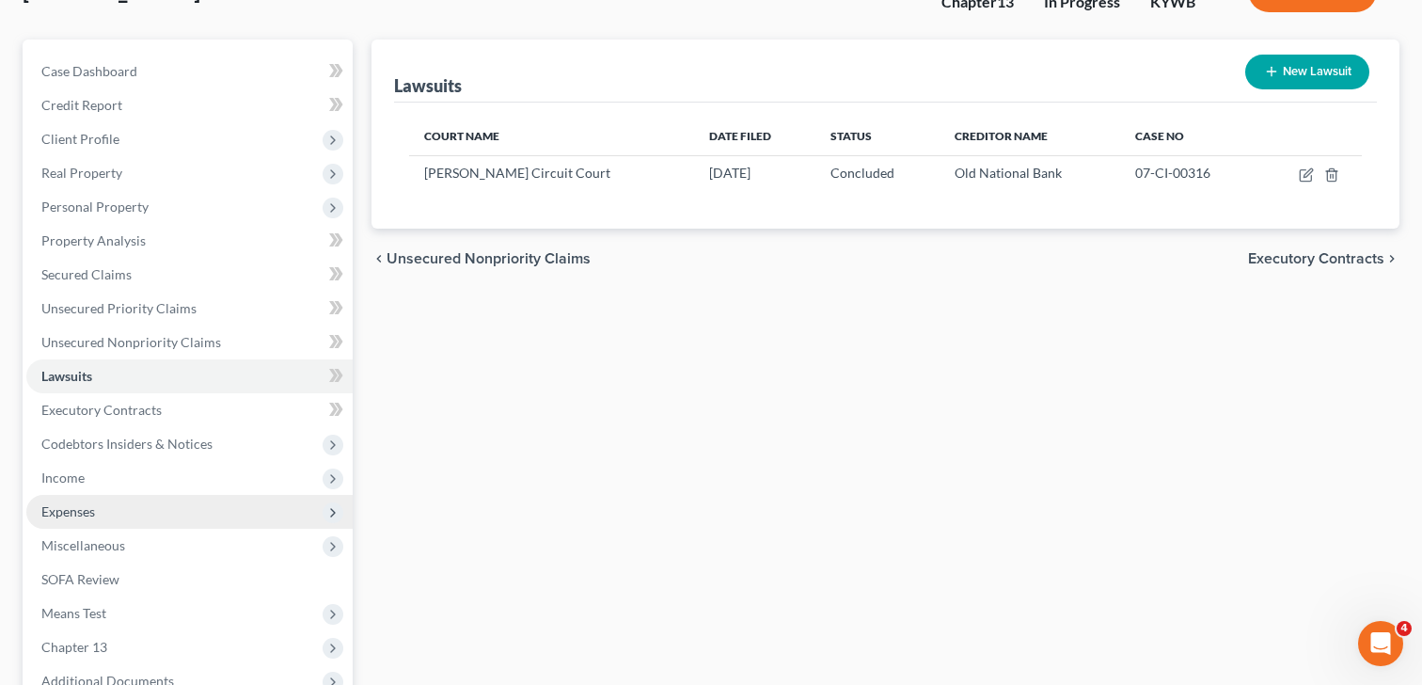
click at [104, 506] on span "Expenses" at bounding box center [189, 512] width 326 height 34
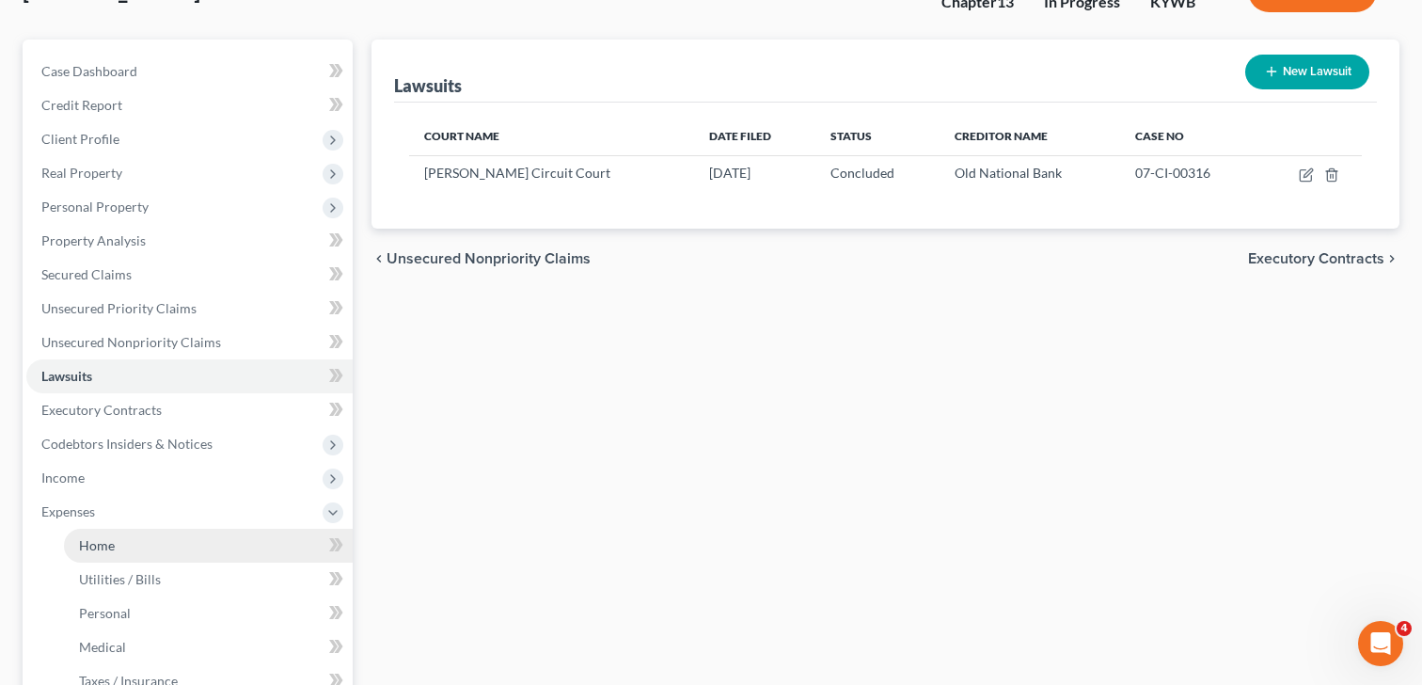
click at [118, 544] on link "Home" at bounding box center [208, 545] width 289 height 34
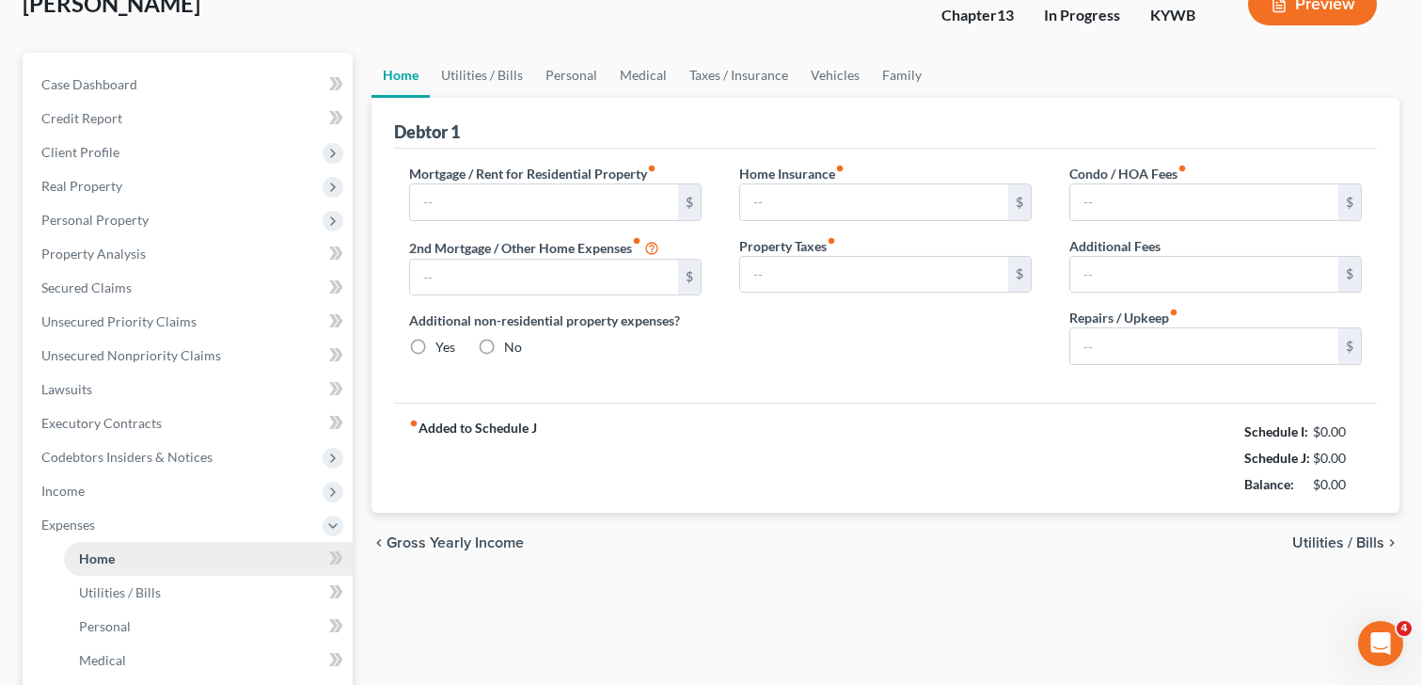
type input "0.00"
radio input "true"
type input "0.00"
type input "12.42"
type input "0.00"
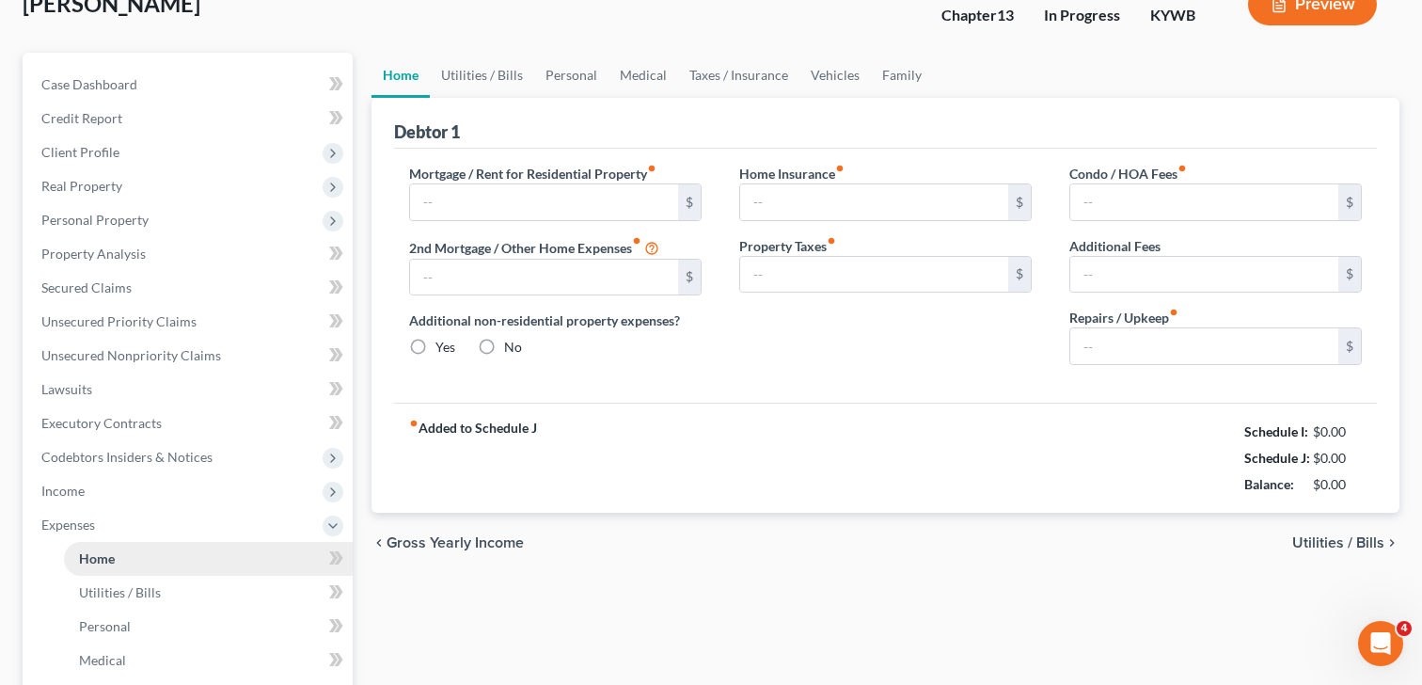
type input "0.00"
type input "100.00"
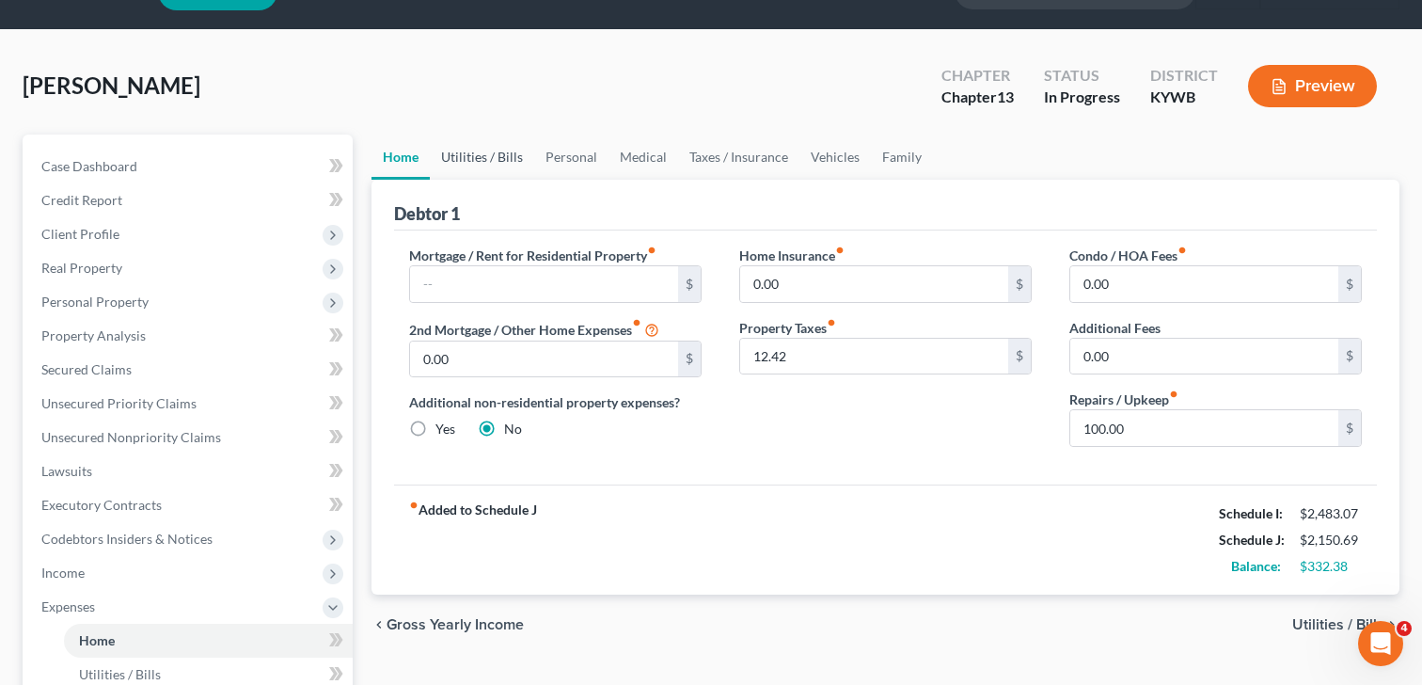
scroll to position [48, 0]
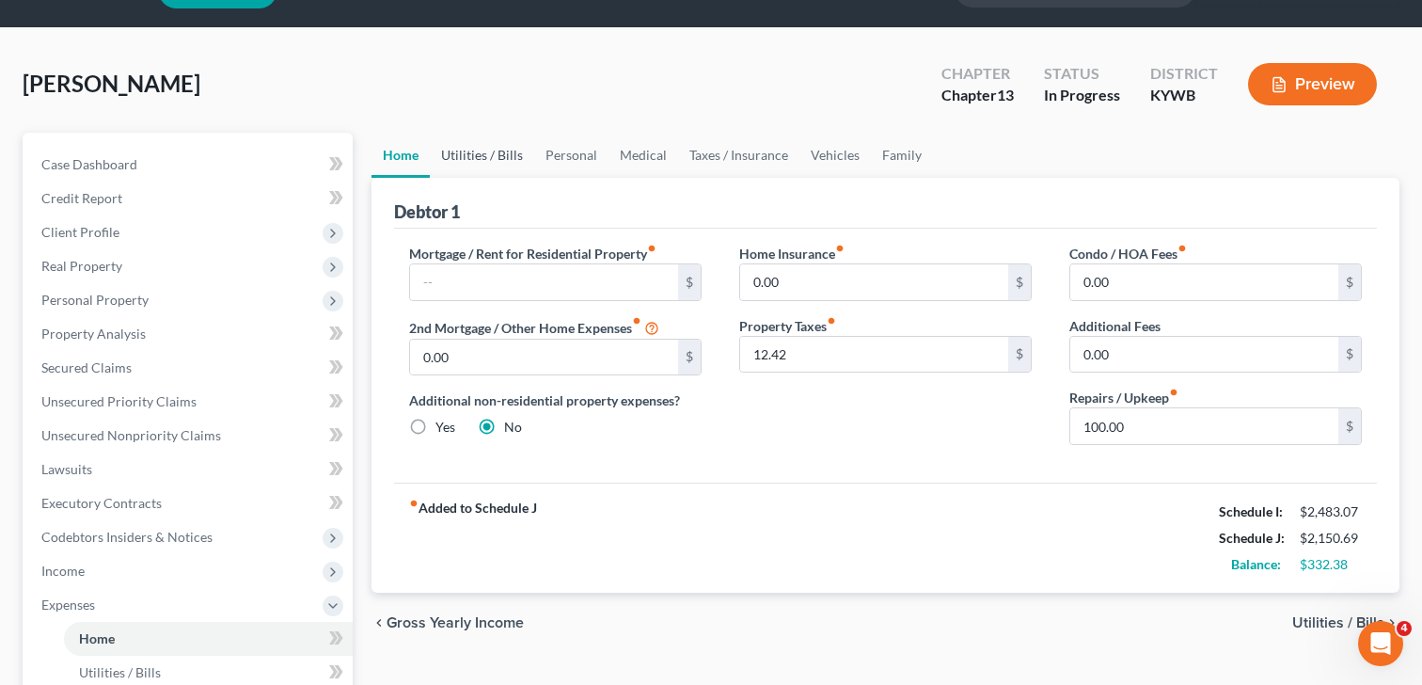
click at [493, 161] on link "Utilities / Bills" at bounding box center [482, 155] width 104 height 45
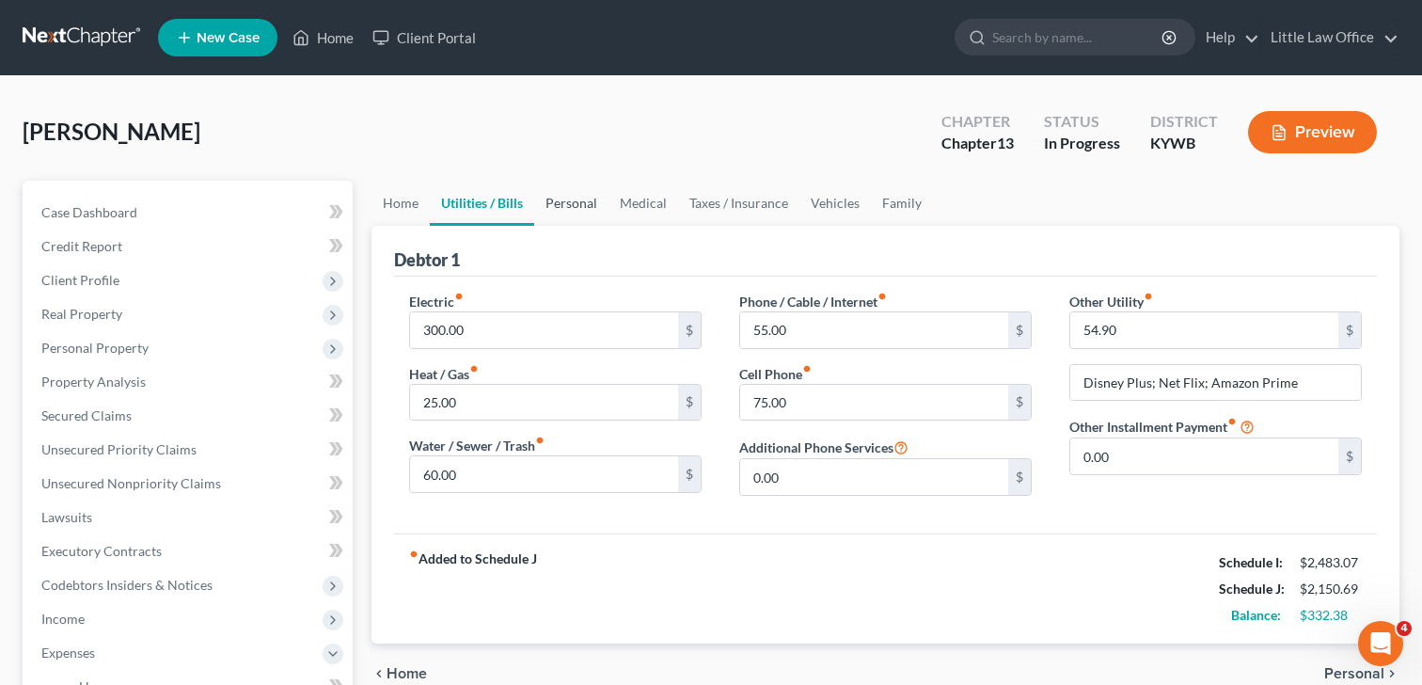
click at [563, 200] on link "Personal" at bounding box center [571, 203] width 74 height 45
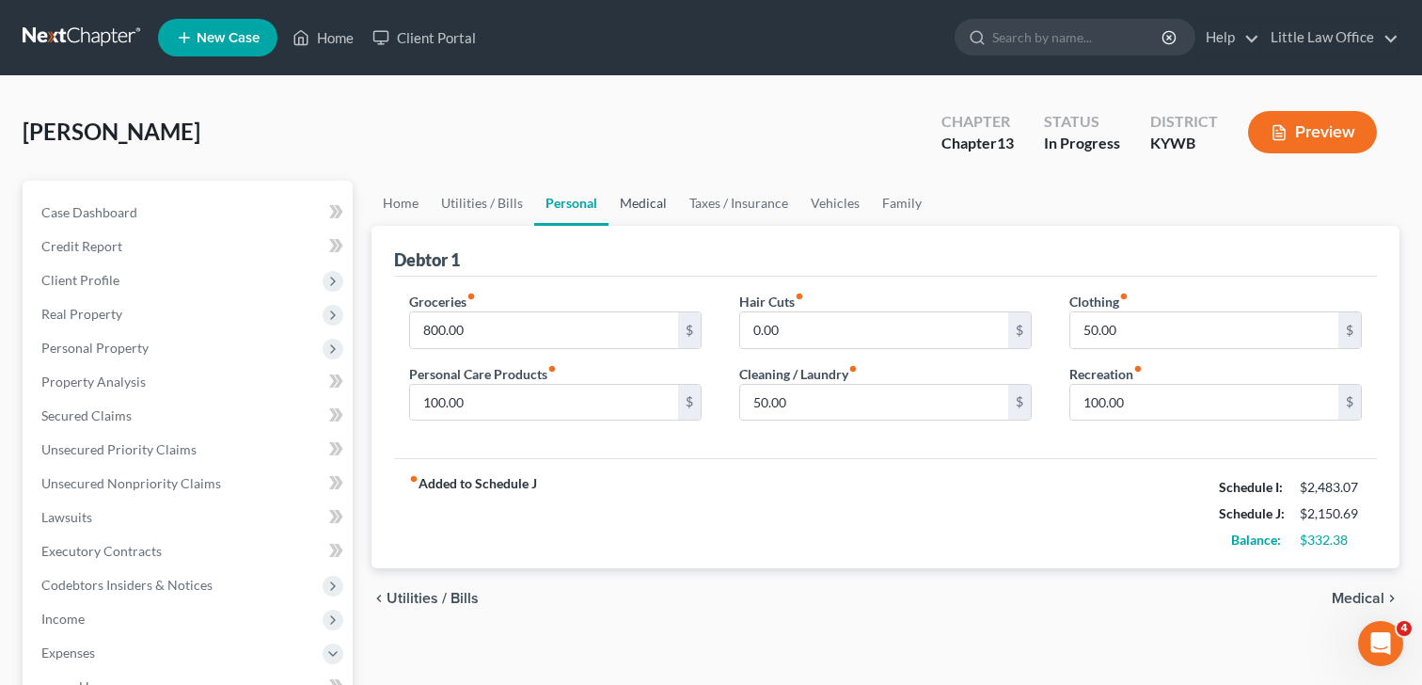
click at [639, 205] on link "Medical" at bounding box center [643, 203] width 70 height 45
